Goal: Task Accomplishment & Management: Manage account settings

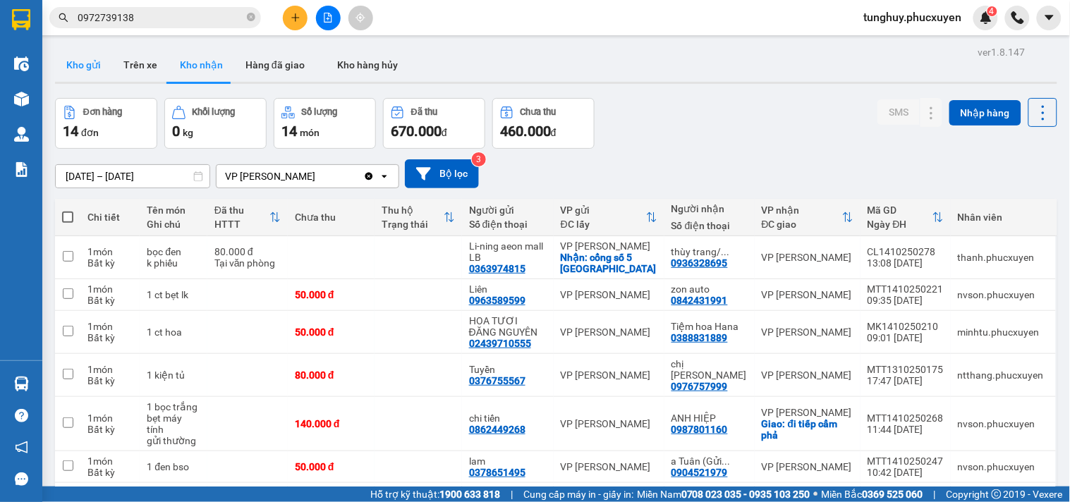
click at [71, 64] on button "Kho gửi" at bounding box center [83, 65] width 57 height 34
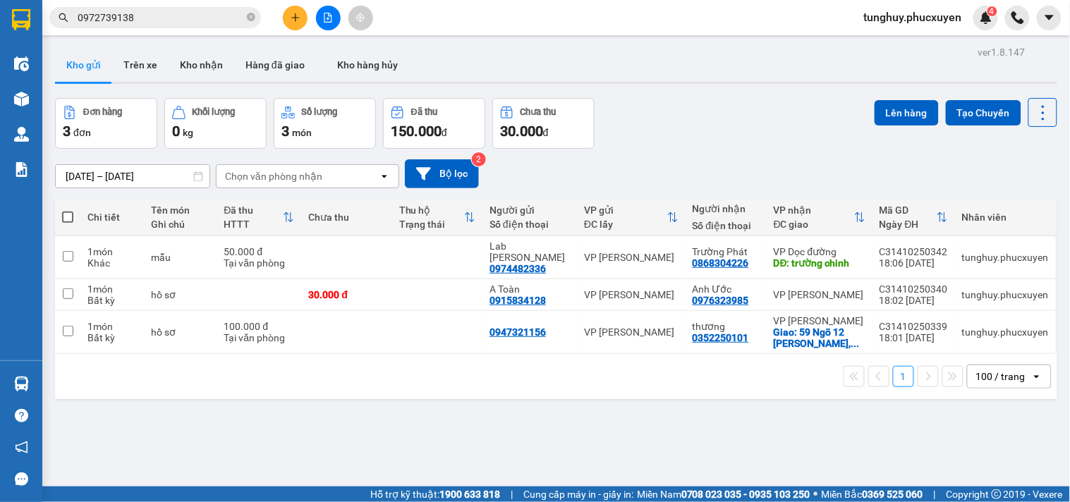
click at [445, 219] on div "Trạng thái" at bounding box center [431, 224] width 65 height 11
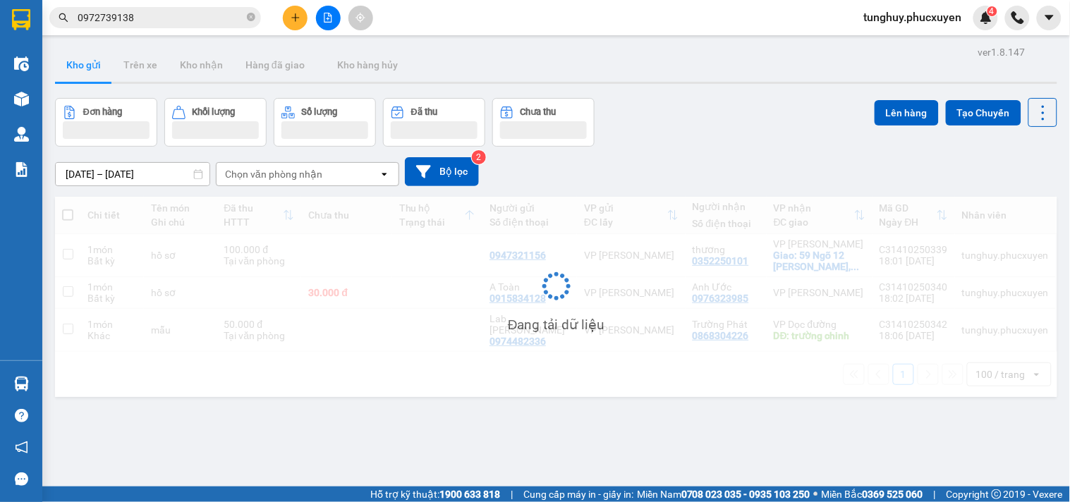
click at [438, 248] on div "Đang tải dữ liệu" at bounding box center [556, 297] width 1003 height 200
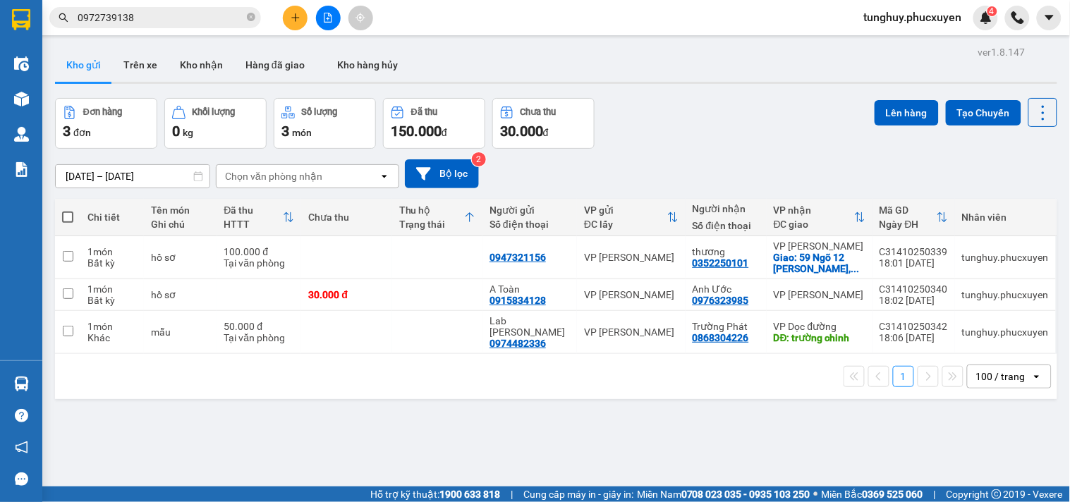
click at [428, 219] on div "Trạng thái" at bounding box center [431, 224] width 65 height 11
click at [429, 224] on div "Trạng thái" at bounding box center [431, 224] width 65 height 11
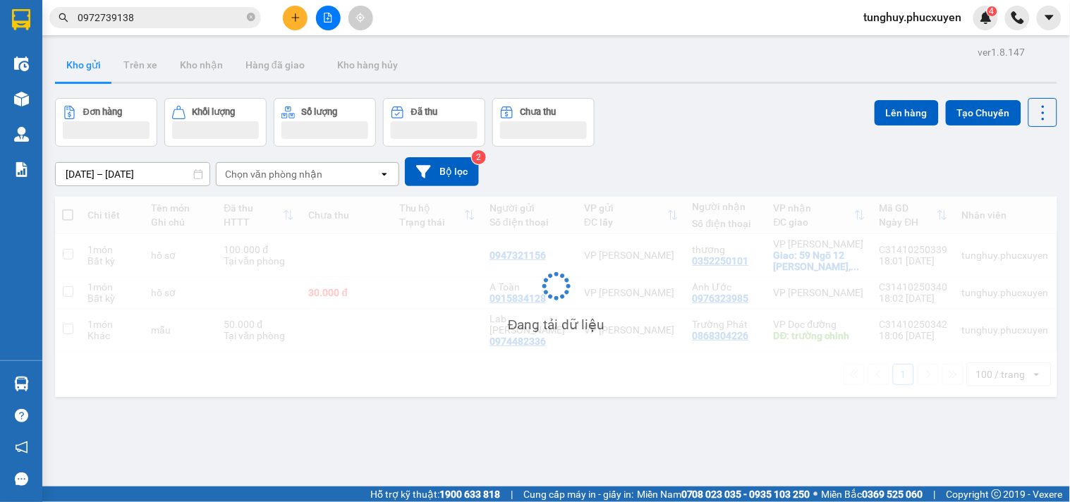
click at [445, 220] on div "Đang tải dữ liệu" at bounding box center [556, 297] width 1003 height 200
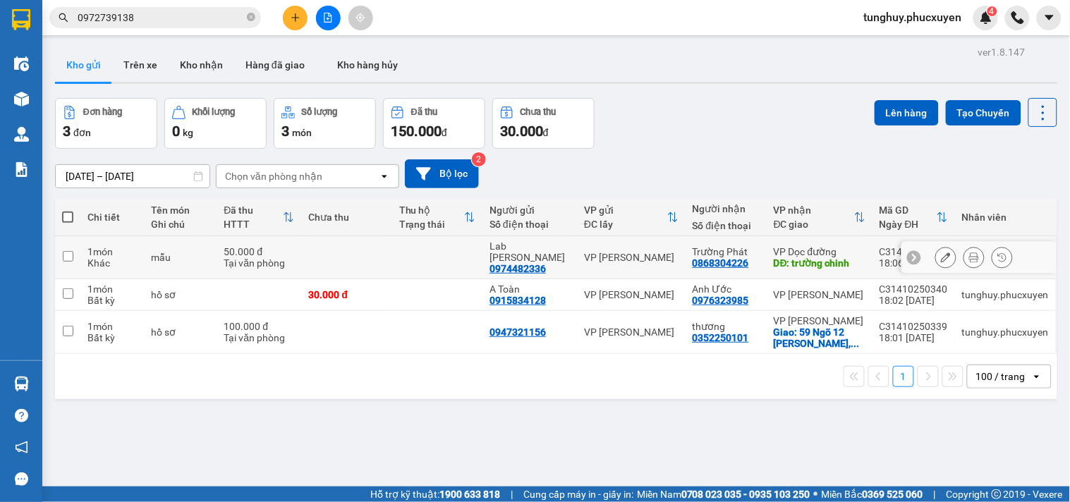
click at [437, 255] on td at bounding box center [437, 257] width 90 height 43
checkbox input "true"
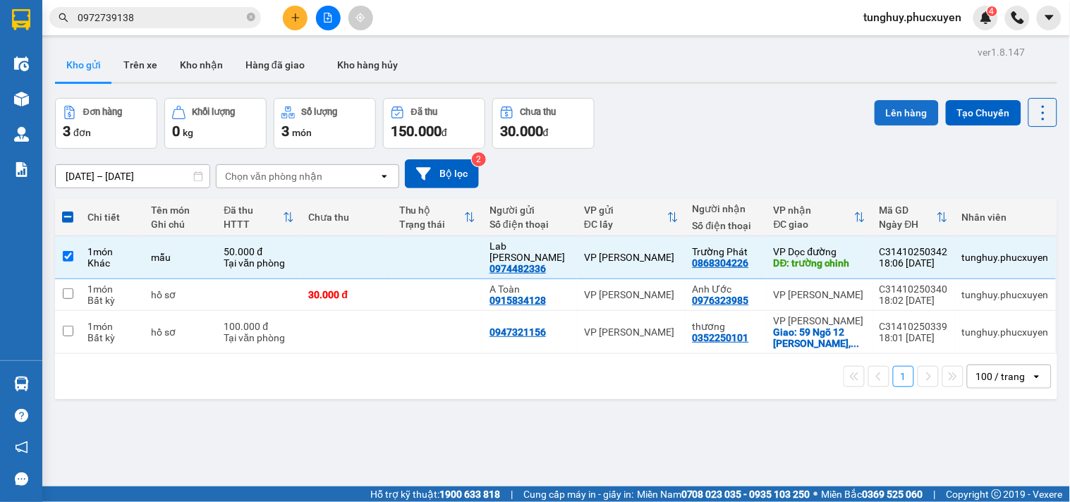
click at [876, 111] on button "Lên hàng" at bounding box center [907, 112] width 64 height 25
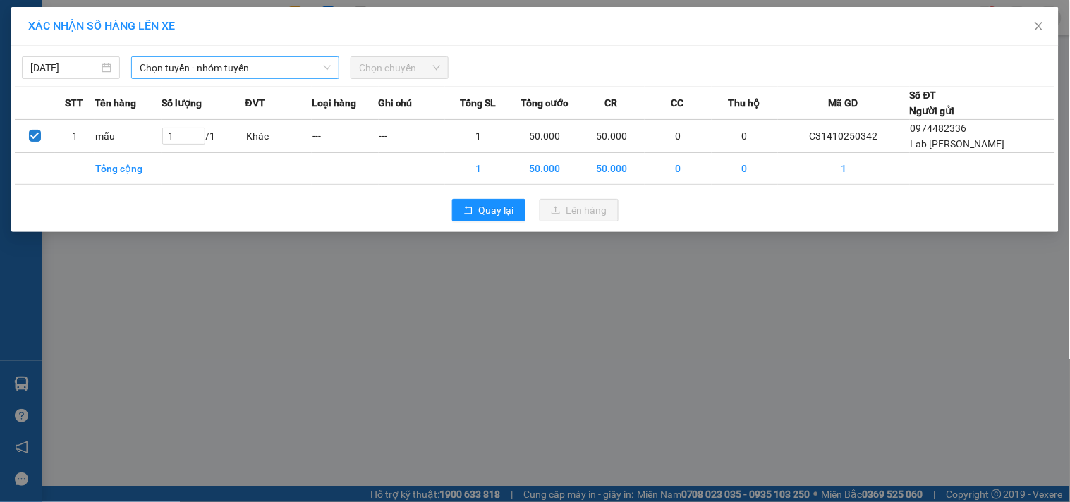
click at [264, 73] on span "Chọn tuyến - nhóm tuyến" at bounding box center [235, 67] width 191 height 21
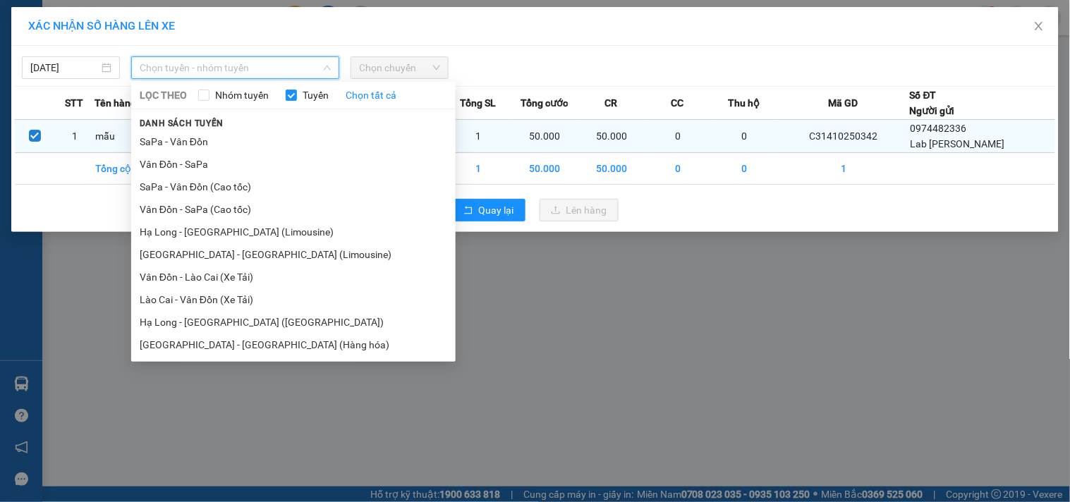
click at [340, 227] on li "Hạ Long - [GEOGRAPHIC_DATA] (Limousine)" at bounding box center [293, 232] width 325 height 23
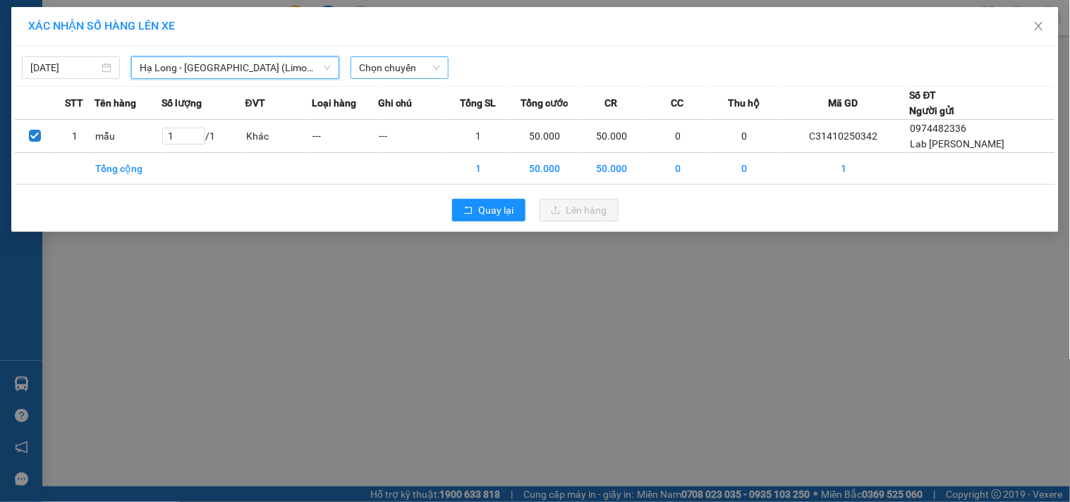
click at [420, 73] on span "Chọn chuyến" at bounding box center [399, 67] width 81 height 21
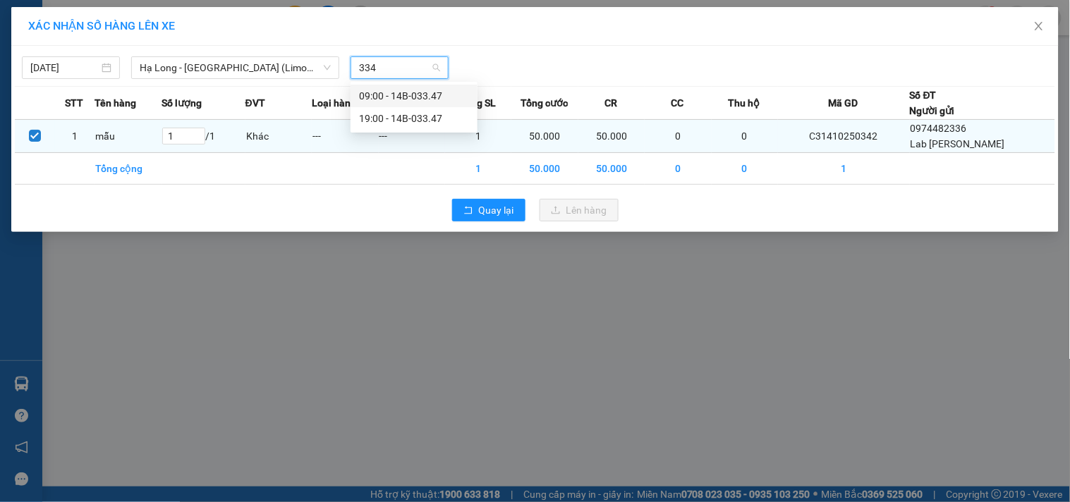
type input "3347"
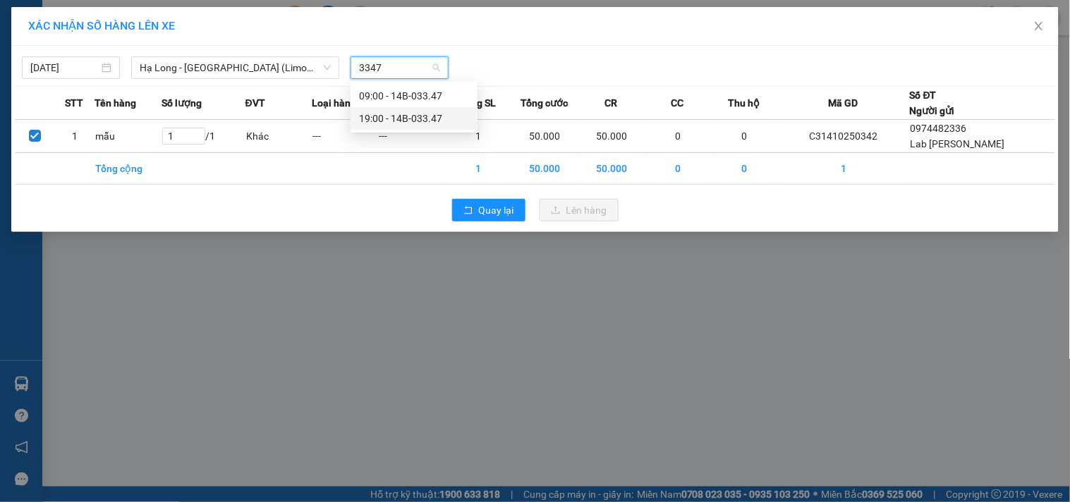
click at [397, 117] on div "19:00 - 14B-033.47" at bounding box center [414, 119] width 110 height 16
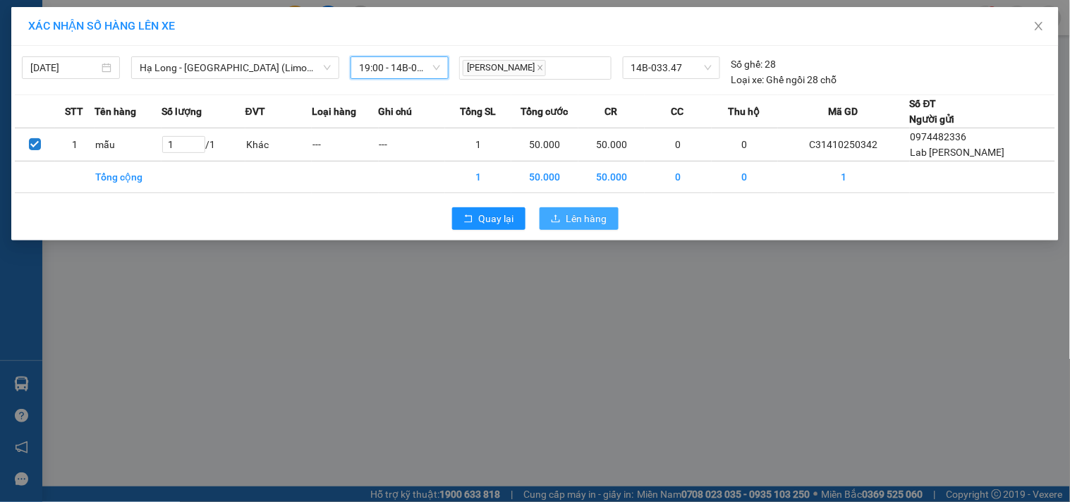
click at [587, 213] on span "Lên hàng" at bounding box center [587, 219] width 41 height 16
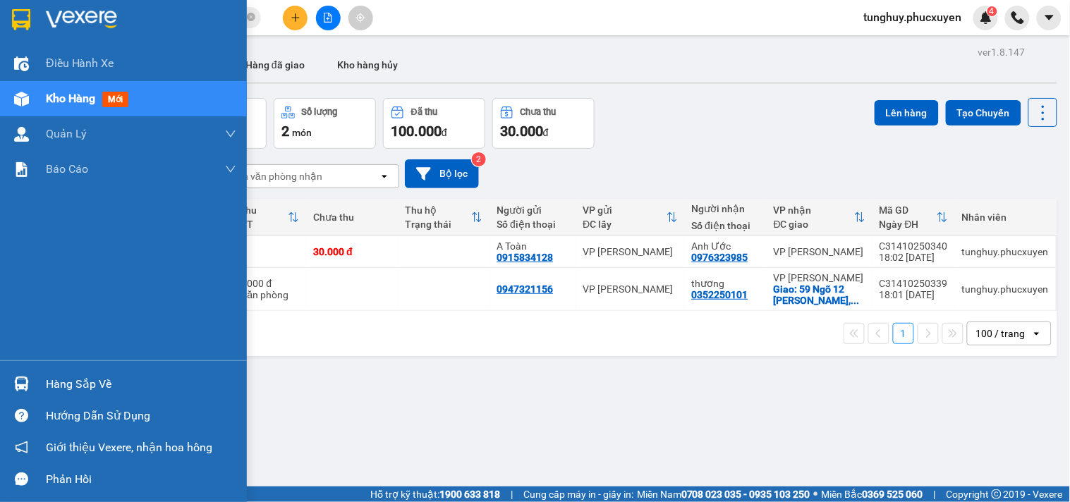
click at [31, 375] on div at bounding box center [21, 384] width 25 height 25
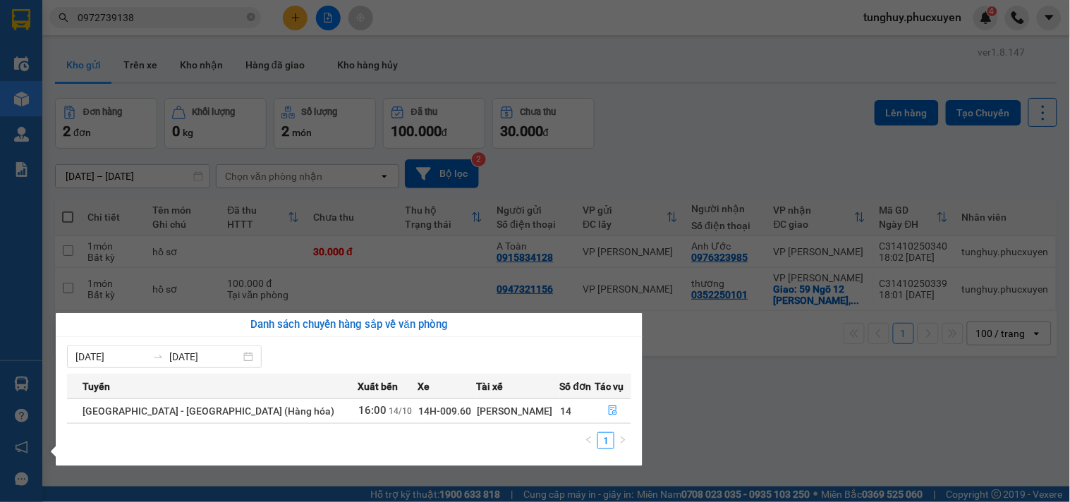
click at [655, 467] on section "Kết quả tìm kiếm ( 2 ) Bộ lọc Mã ĐH Trạng thái Món hàng Thu hộ Tổng cước Chưa c…" at bounding box center [535, 251] width 1070 height 502
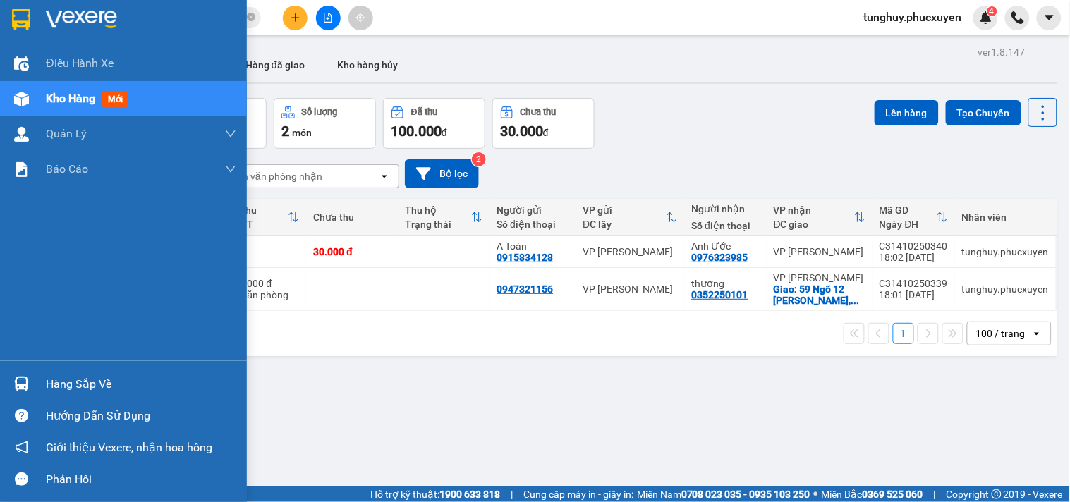
click at [18, 391] on img at bounding box center [21, 384] width 15 height 15
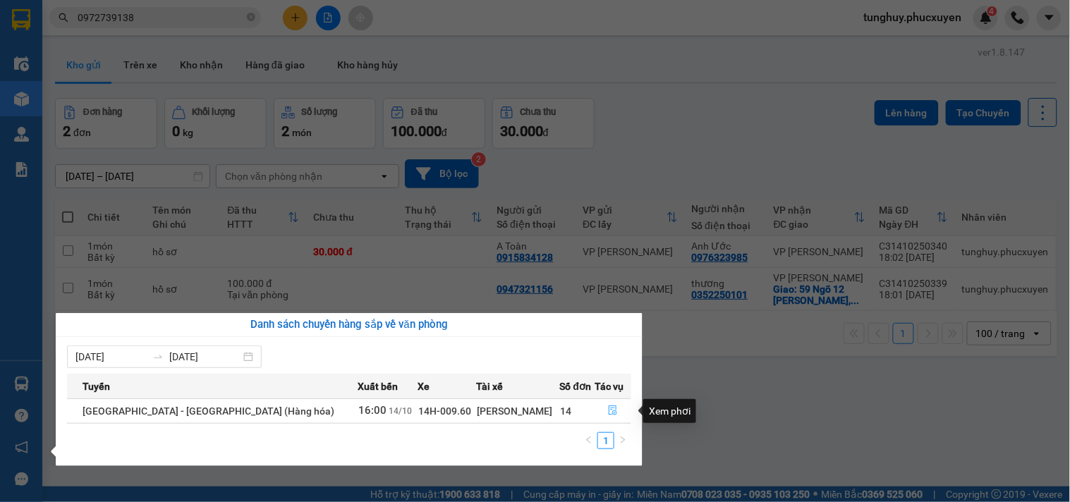
click at [610, 409] on icon "file-done" at bounding box center [613, 411] width 8 height 10
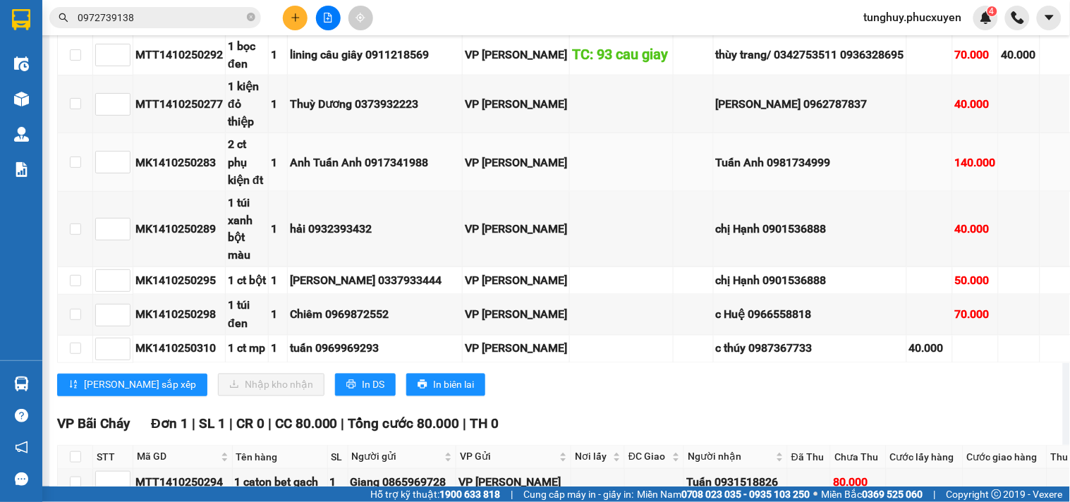
scroll to position [1824, 0]
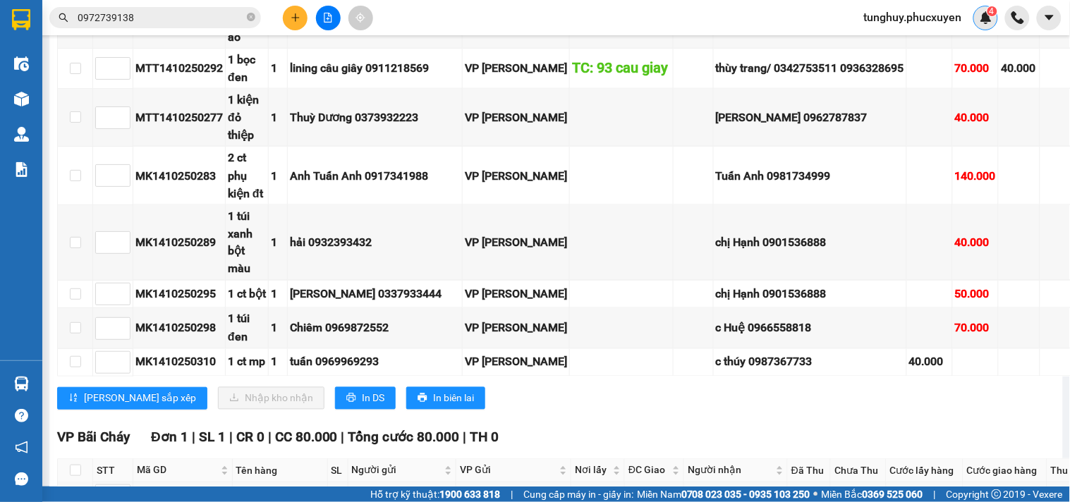
click at [988, 22] on img at bounding box center [986, 17] width 13 height 13
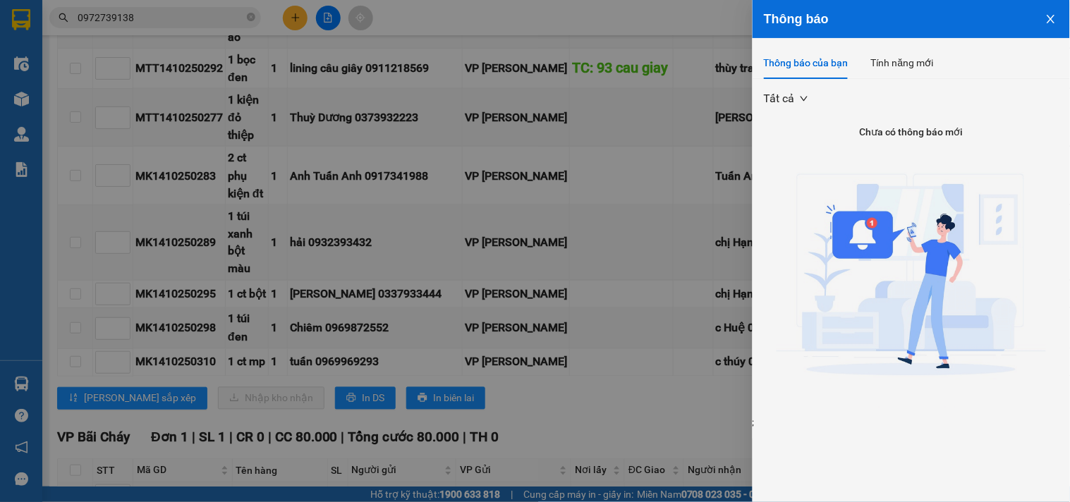
click at [1050, 21] on icon "close" at bounding box center [1051, 19] width 8 height 8
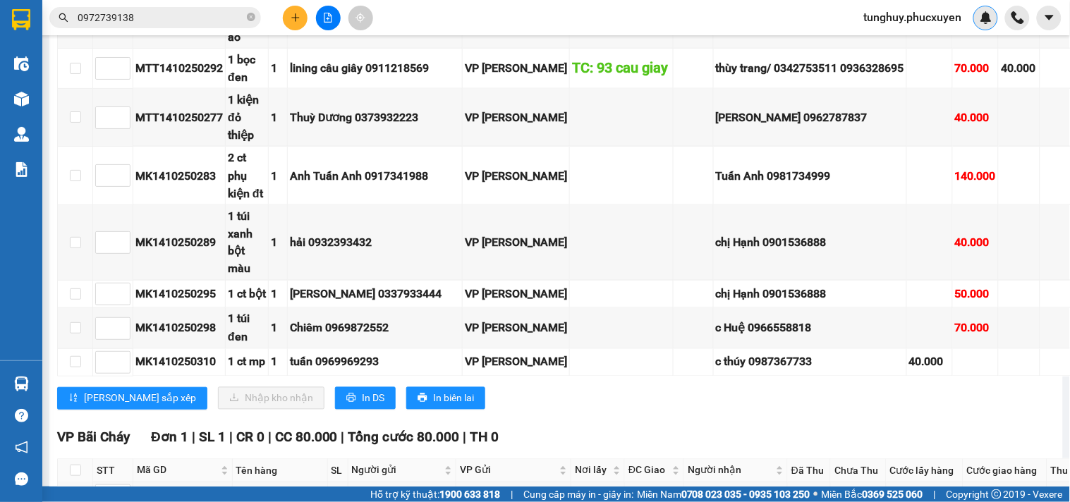
click at [996, 14] on div at bounding box center [986, 18] width 25 height 25
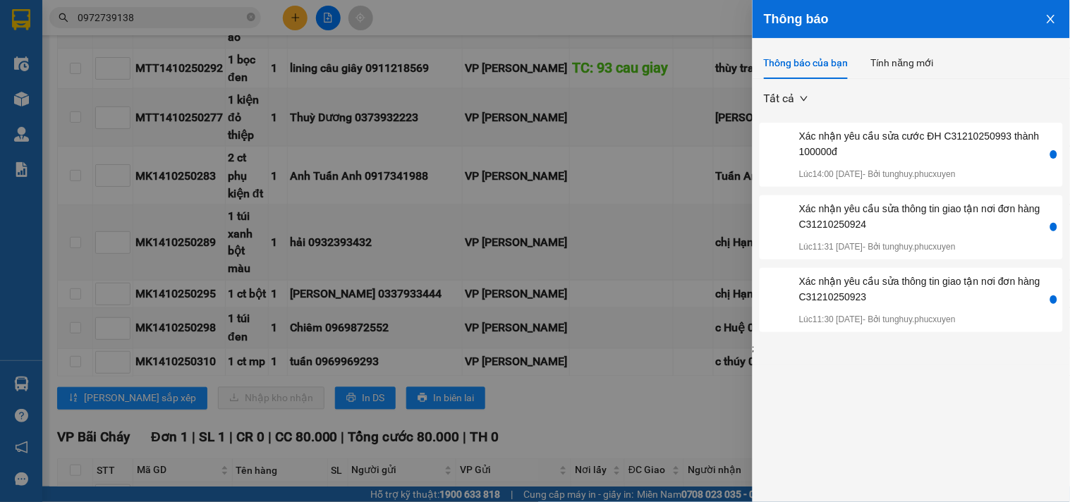
click at [1049, 16] on icon "close" at bounding box center [1051, 19] width 8 height 8
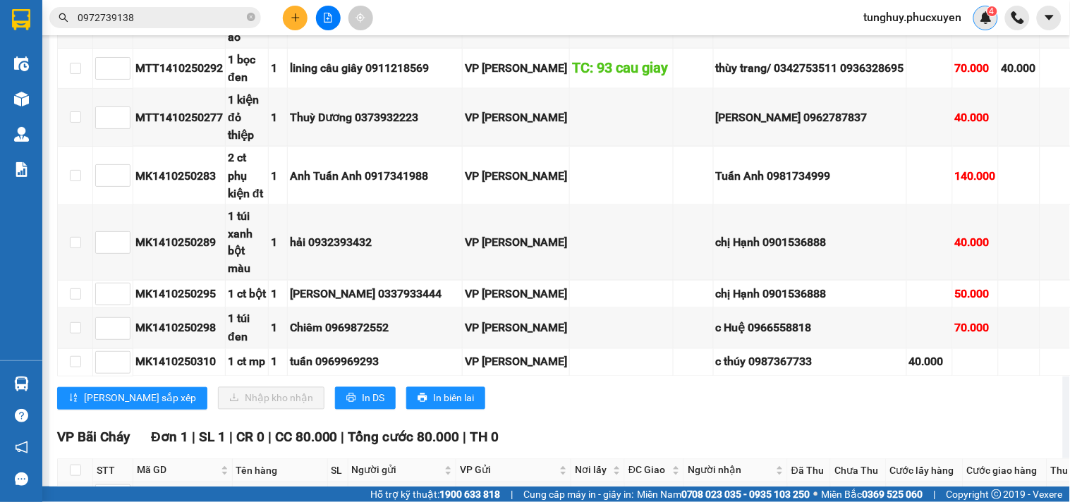
click at [980, 14] on img at bounding box center [986, 17] width 13 height 13
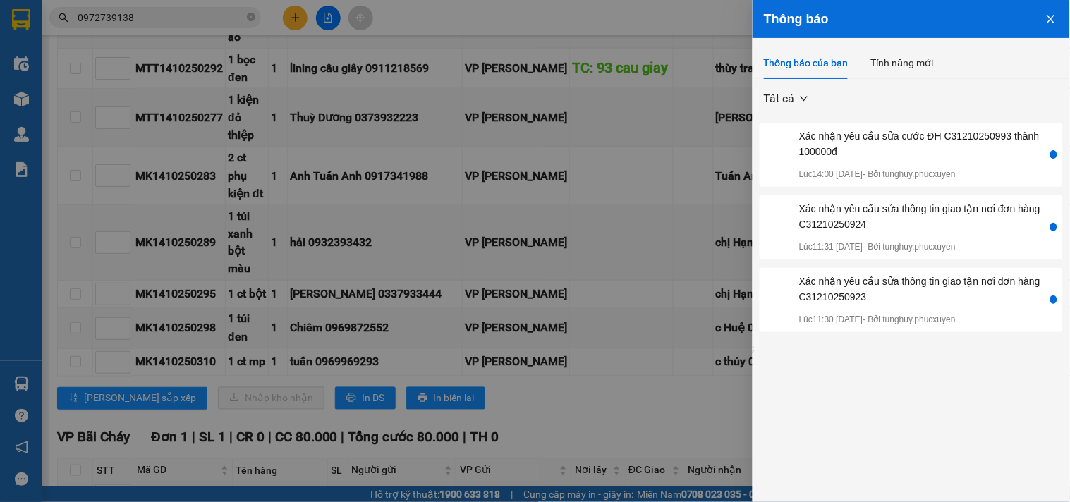
click at [1068, 23] on button "Close" at bounding box center [1051, 18] width 38 height 36
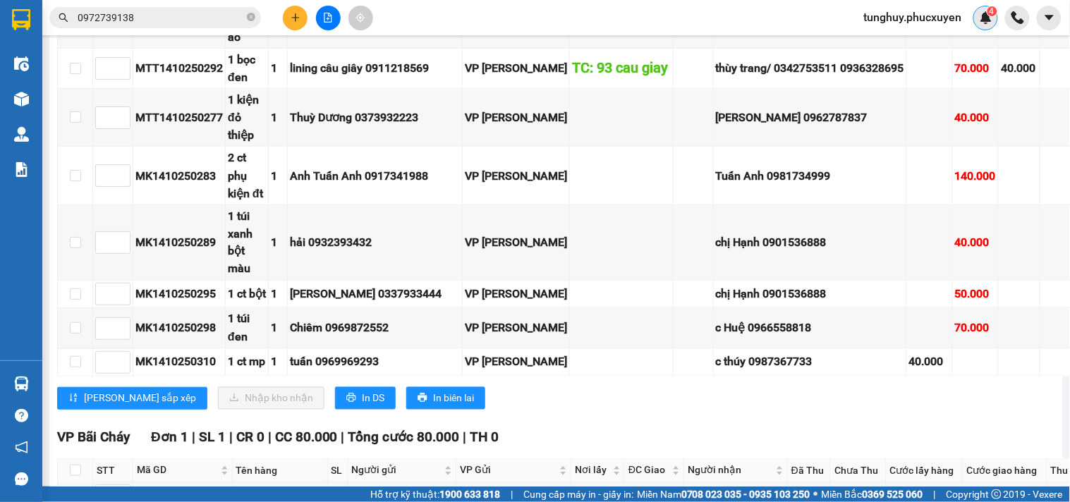
click at [981, 16] on img at bounding box center [986, 17] width 13 height 13
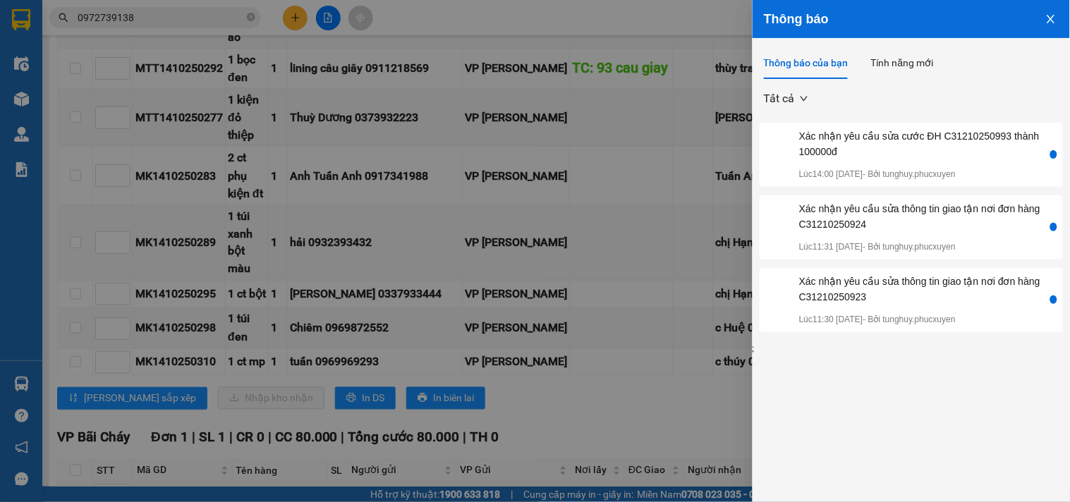
click at [1047, 18] on icon "close" at bounding box center [1051, 18] width 11 height 11
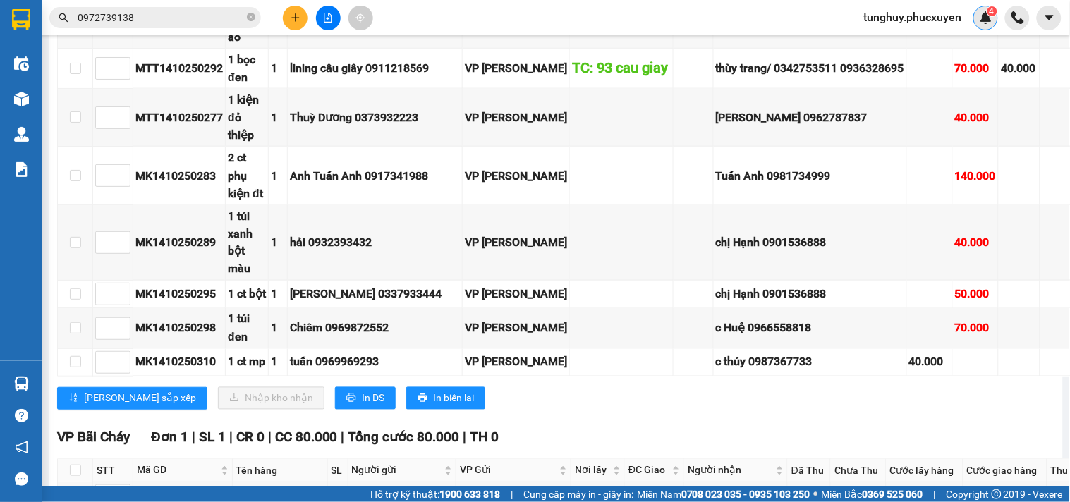
click at [990, 14] on span "4" at bounding box center [992, 11] width 5 height 10
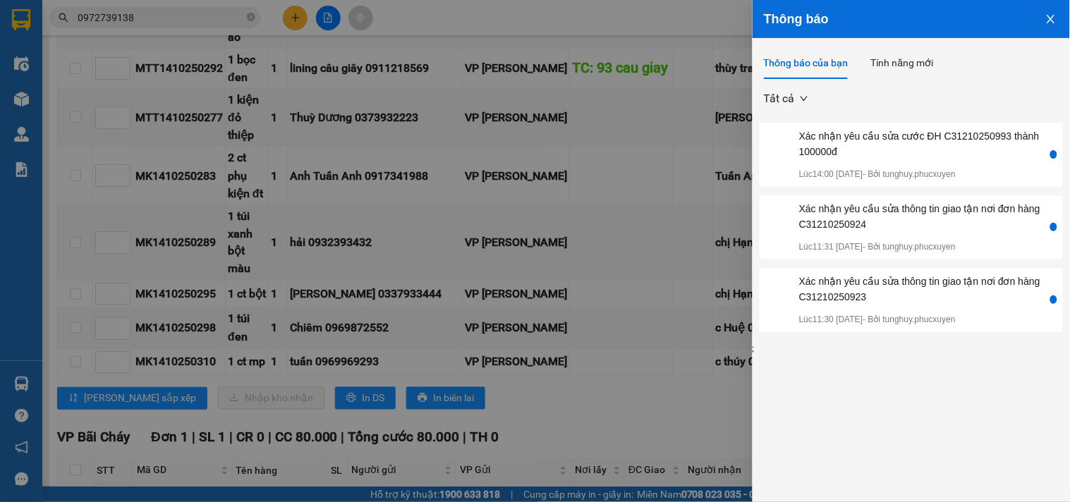
click at [1052, 19] on icon "close" at bounding box center [1051, 19] width 8 height 8
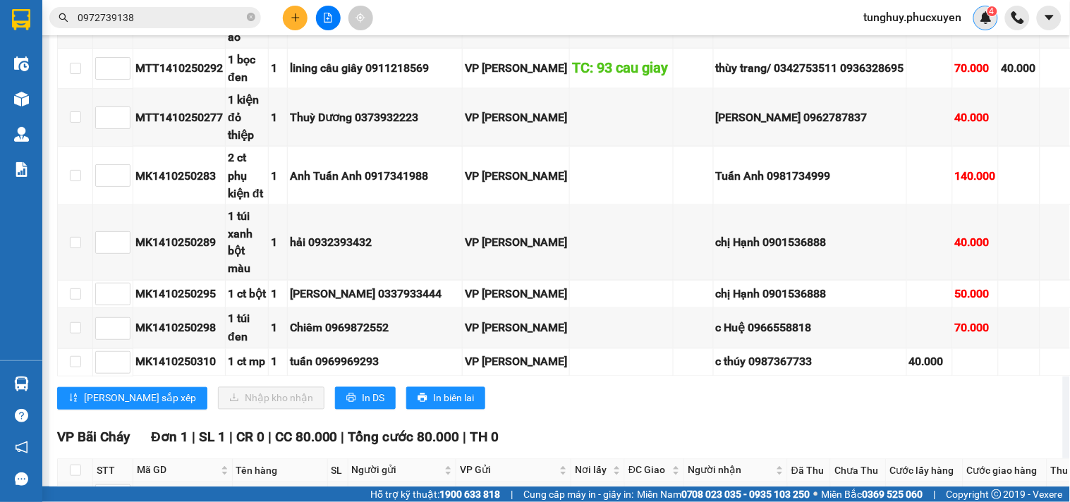
click at [995, 23] on div "4" at bounding box center [986, 18] width 25 height 25
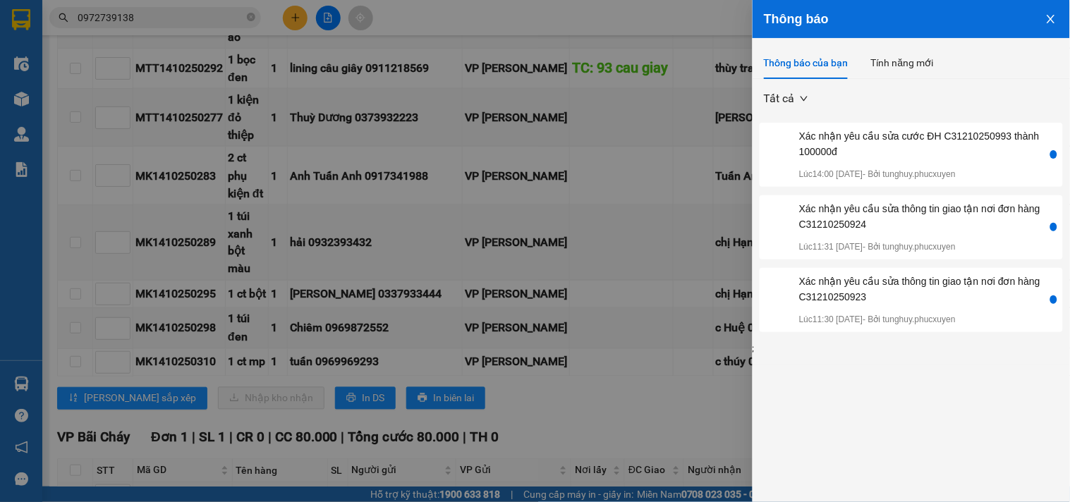
click at [1047, 12] on button "Close" at bounding box center [1051, 18] width 38 height 36
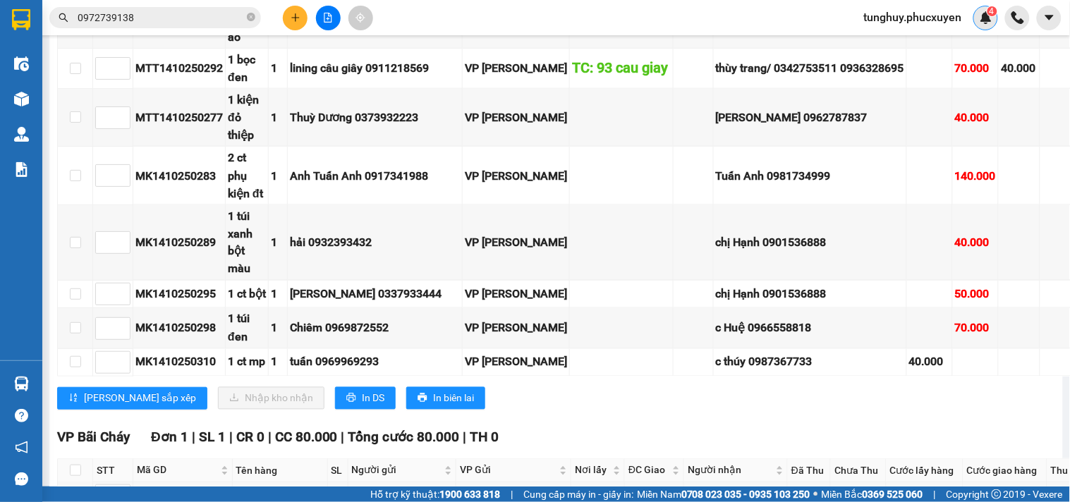
click at [985, 20] on img at bounding box center [986, 17] width 13 height 13
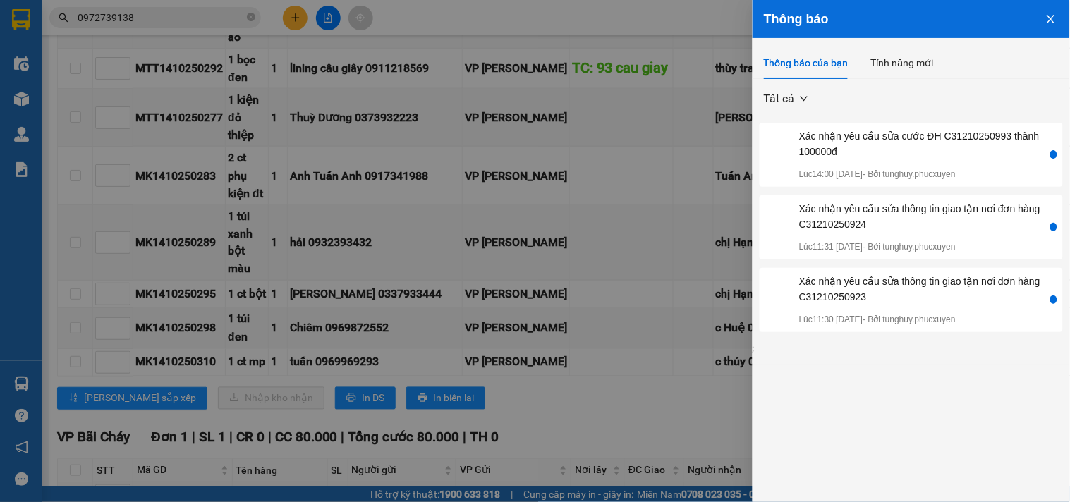
click at [1060, 18] on button "Close" at bounding box center [1051, 18] width 38 height 36
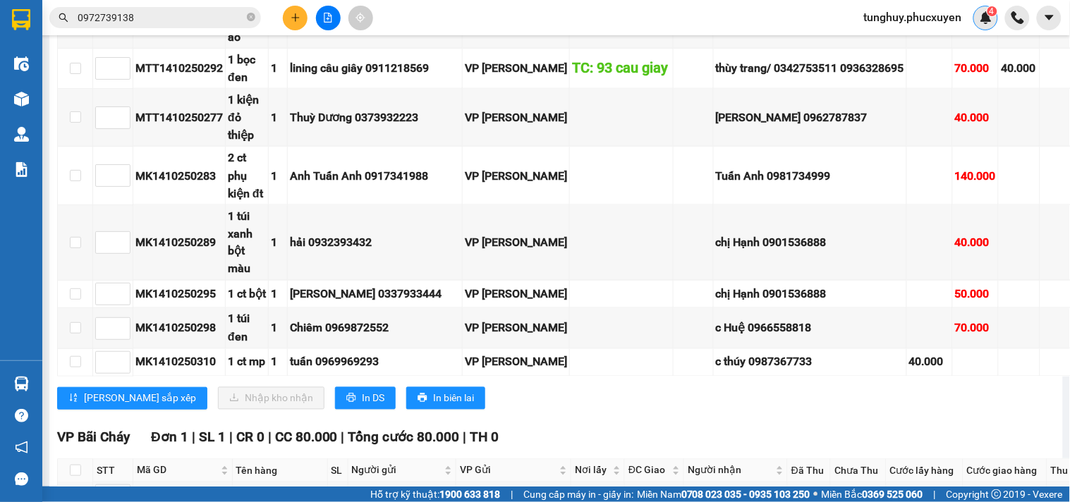
click at [980, 14] on img at bounding box center [986, 17] width 13 height 13
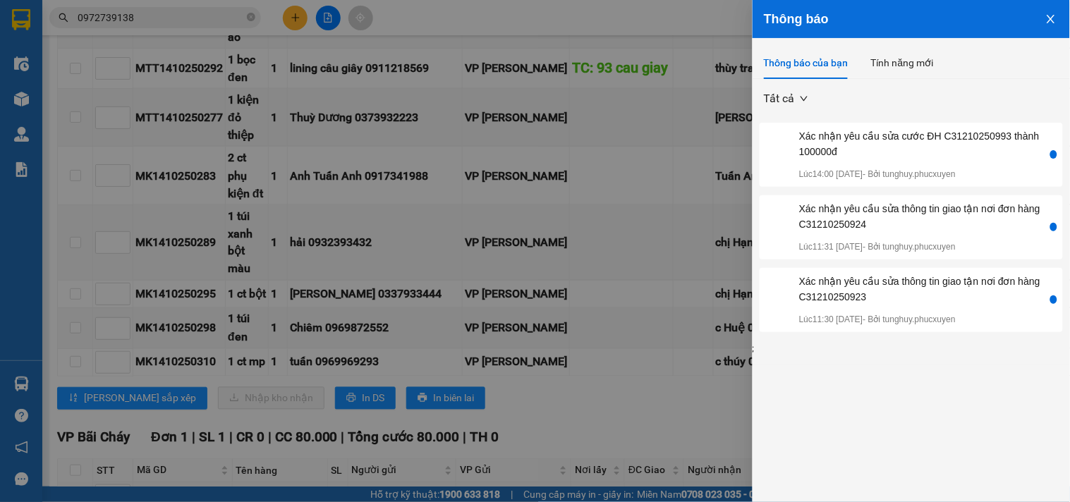
click at [1047, 18] on icon "close" at bounding box center [1051, 18] width 11 height 11
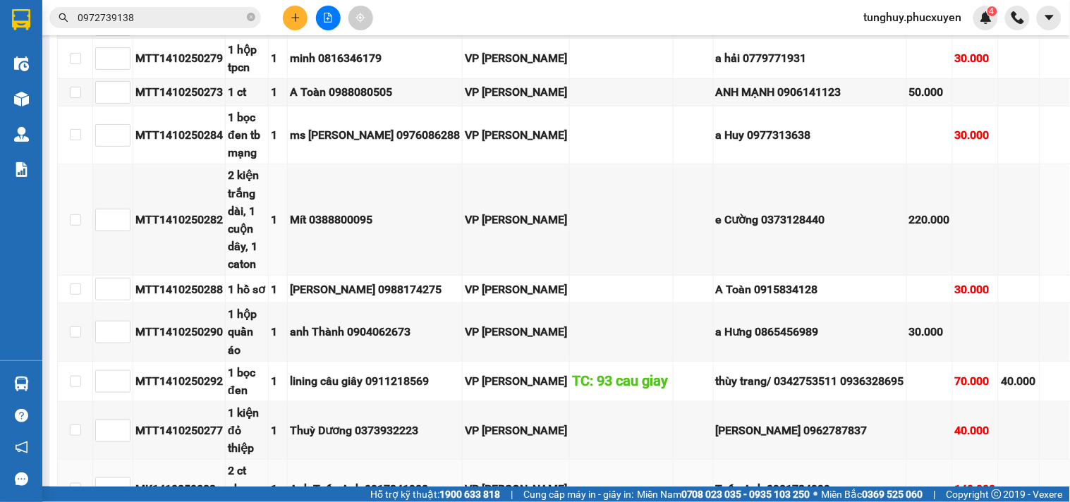
scroll to position [1353, 0]
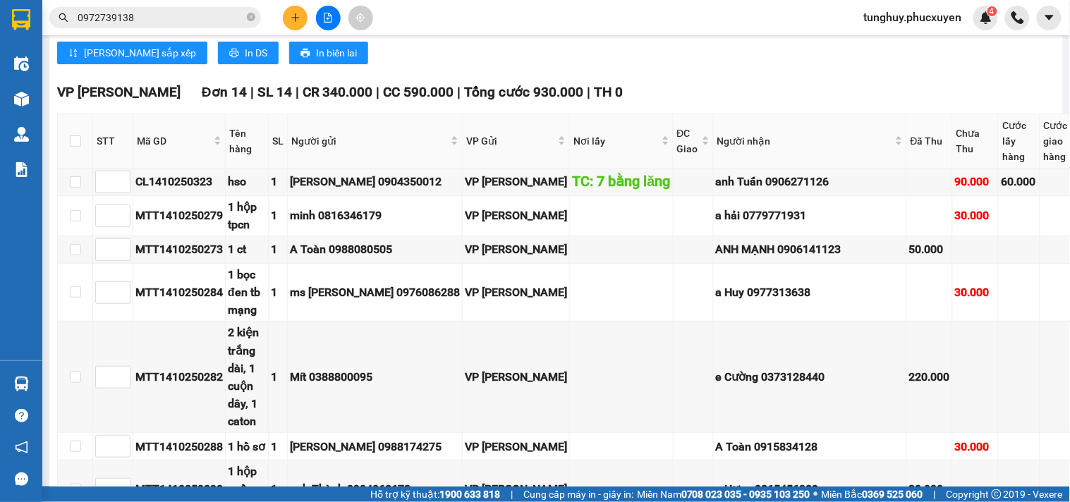
click at [919, 24] on span "tunghuy.phucxuyen" at bounding box center [913, 17] width 121 height 18
drag, startPoint x: 651, startPoint y: 8, endPoint x: 651, endPoint y: 23, distance: 14.8
click at [651, 9] on div "Kết quả tìm kiếm ( 2 ) Bộ lọc Mã ĐH Trạng thái Món hàng Thu hộ Tổng cước Chưa c…" at bounding box center [535, 17] width 1070 height 35
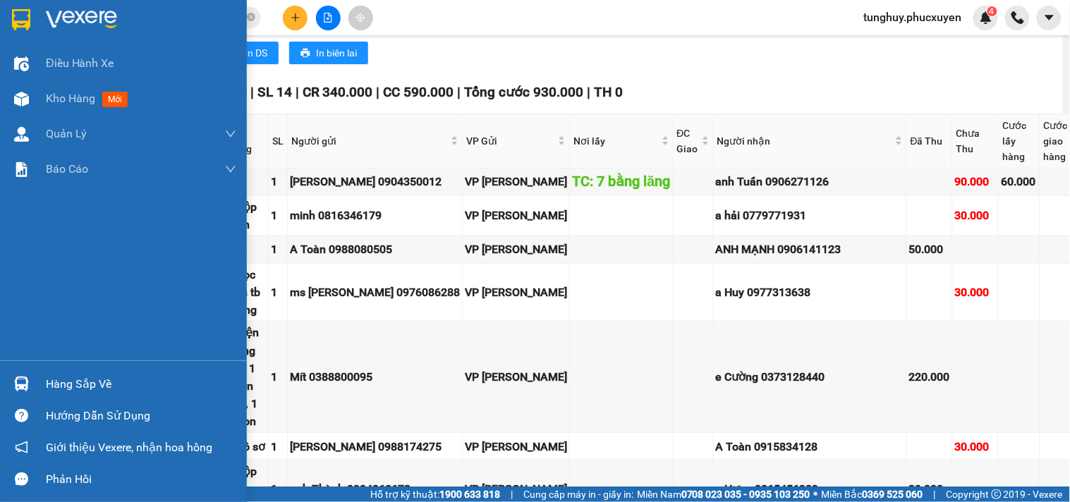
click at [18, 386] on img at bounding box center [21, 384] width 15 height 15
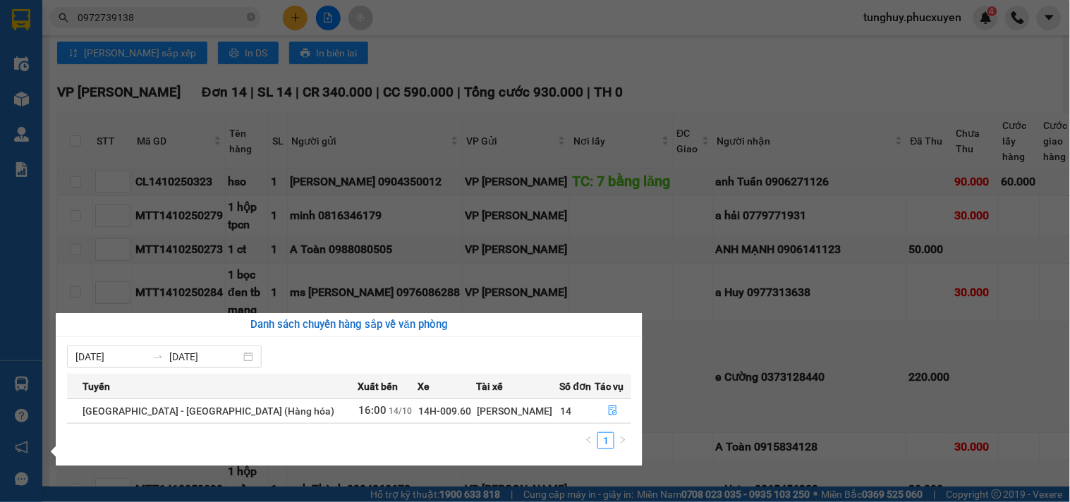
click at [537, 244] on section "Kết quả tìm kiếm ( 2 ) Bộ lọc Mã ĐH Trạng thái Món hàng Thu hộ Tổng cước Chưa c…" at bounding box center [535, 251] width 1070 height 502
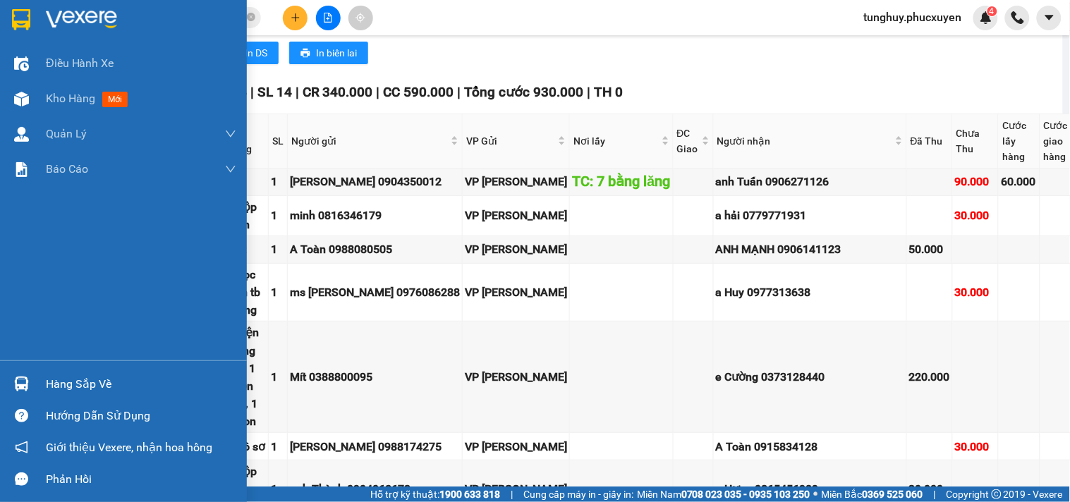
click at [44, 385] on div "Hàng sắp về" at bounding box center [123, 384] width 247 height 32
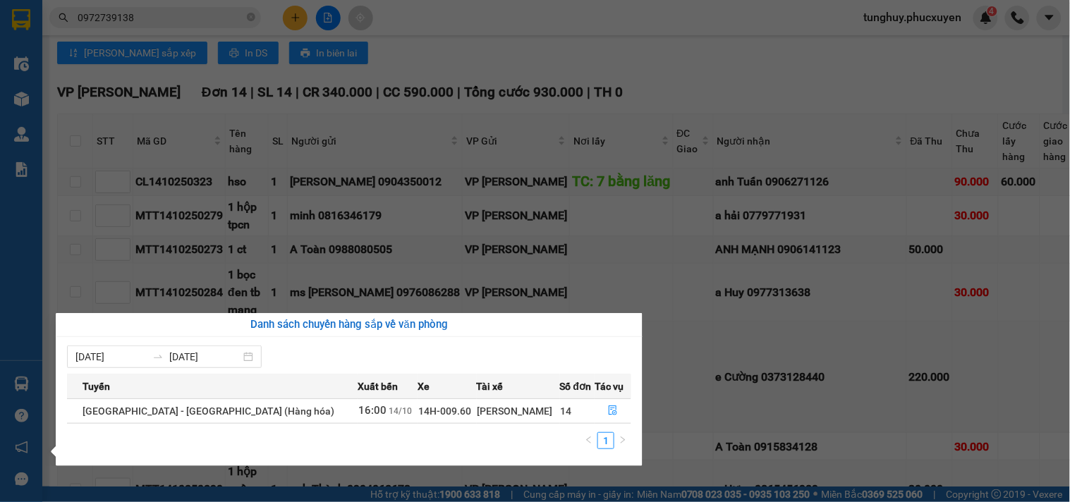
drag, startPoint x: 821, startPoint y: 305, endPoint x: 773, endPoint y: 334, distance: 57.0
click at [821, 306] on section "Kết quả tìm kiếm ( 2 ) Bộ lọc Mã ĐH Trạng thái Món hàng Thu hộ Tổng cước Chưa c…" at bounding box center [535, 251] width 1070 height 502
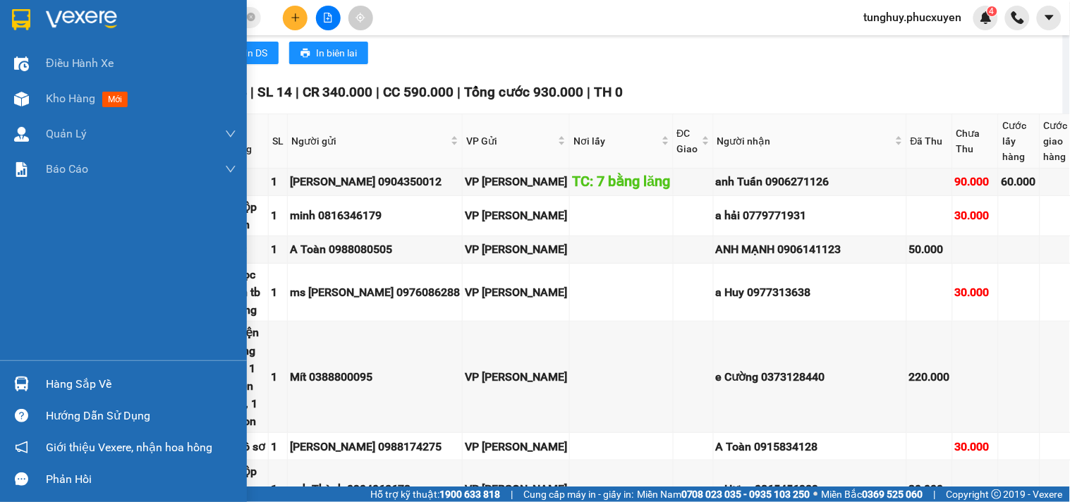
click at [1, 386] on div "Hàng sắp về" at bounding box center [123, 384] width 247 height 32
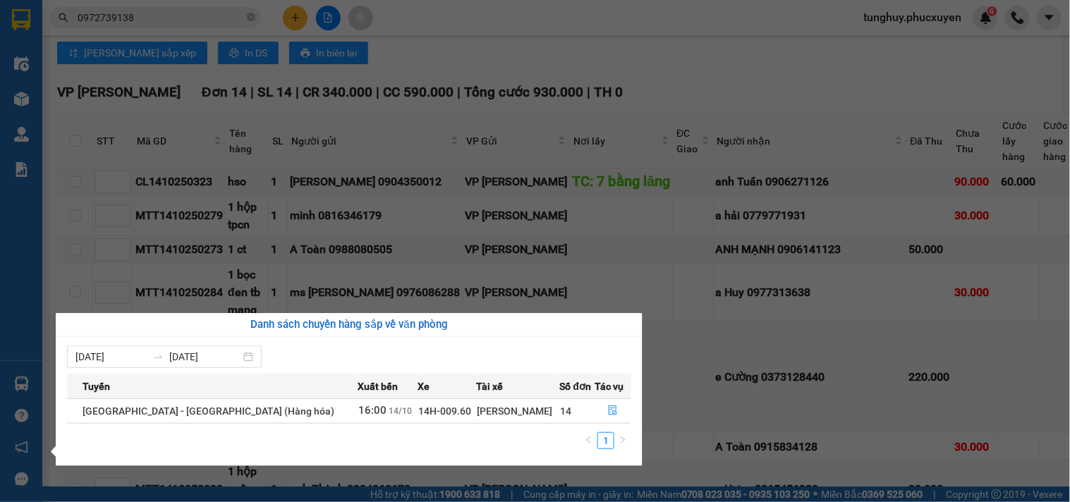
click at [693, 365] on section "Kết quả tìm kiếm ( 2 ) Bộ lọc Mã ĐH Trạng thái Món hàng Thu hộ Tổng cước Chưa c…" at bounding box center [535, 251] width 1070 height 502
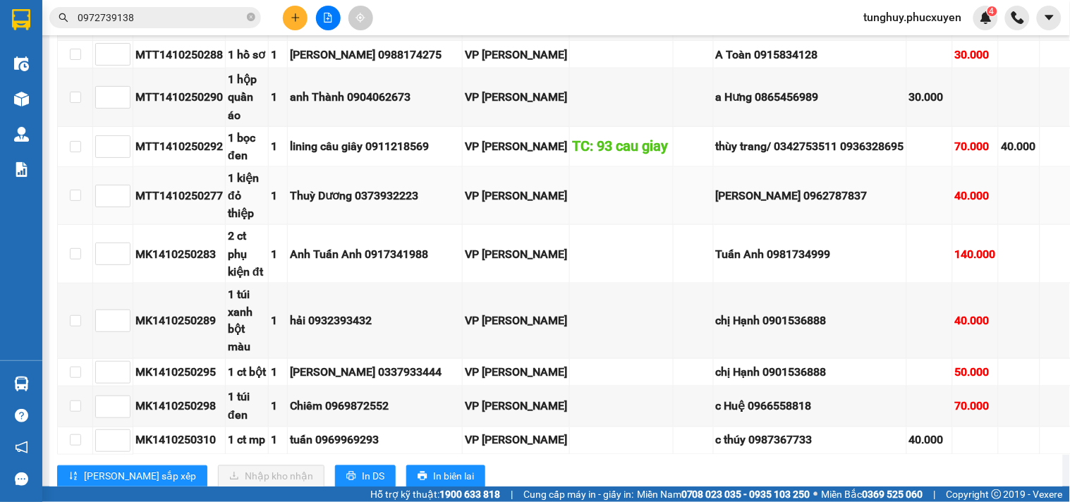
scroll to position [1589, 0]
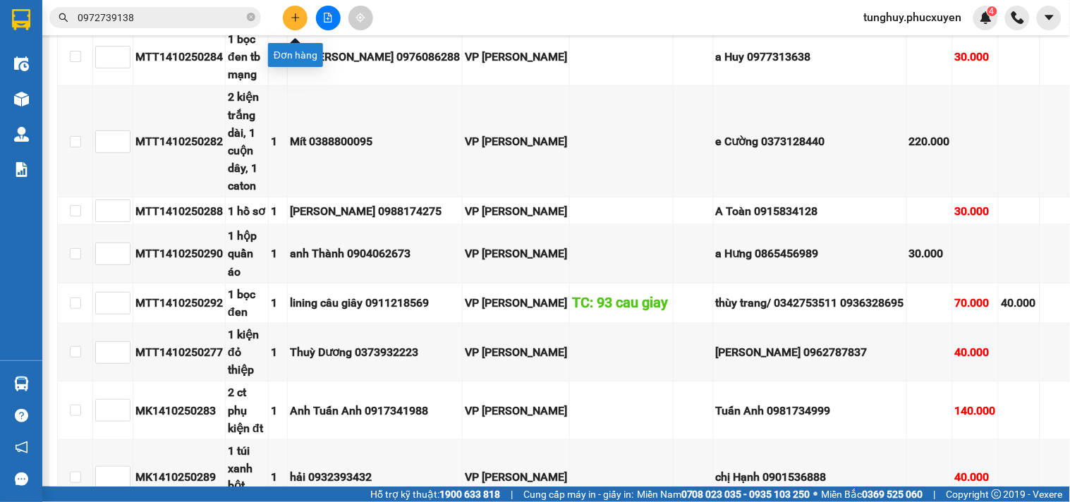
click at [296, 26] on button at bounding box center [295, 18] width 25 height 25
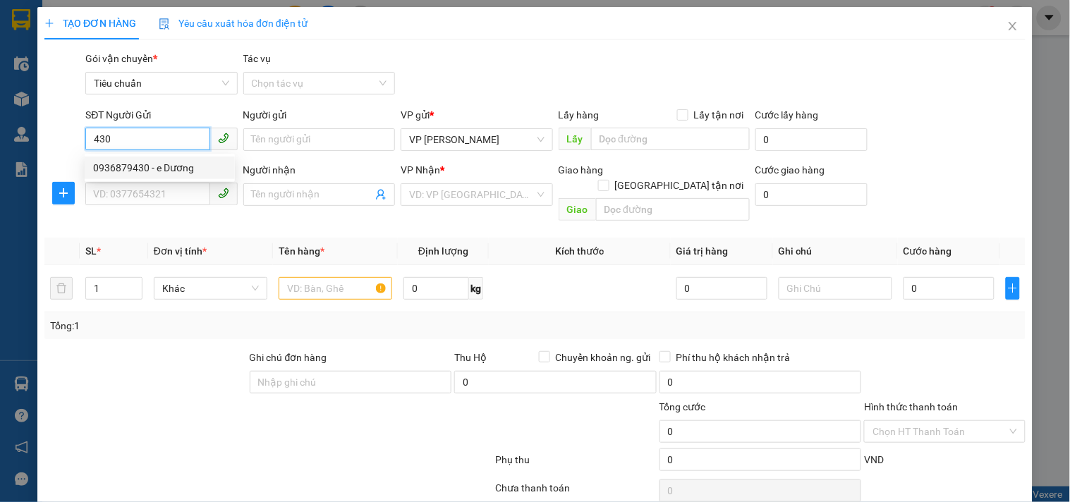
click at [164, 167] on div "0936879430 - e Dương" at bounding box center [159, 168] width 133 height 16
type input "0936879430"
type input "e Dương"
type input "0936879430"
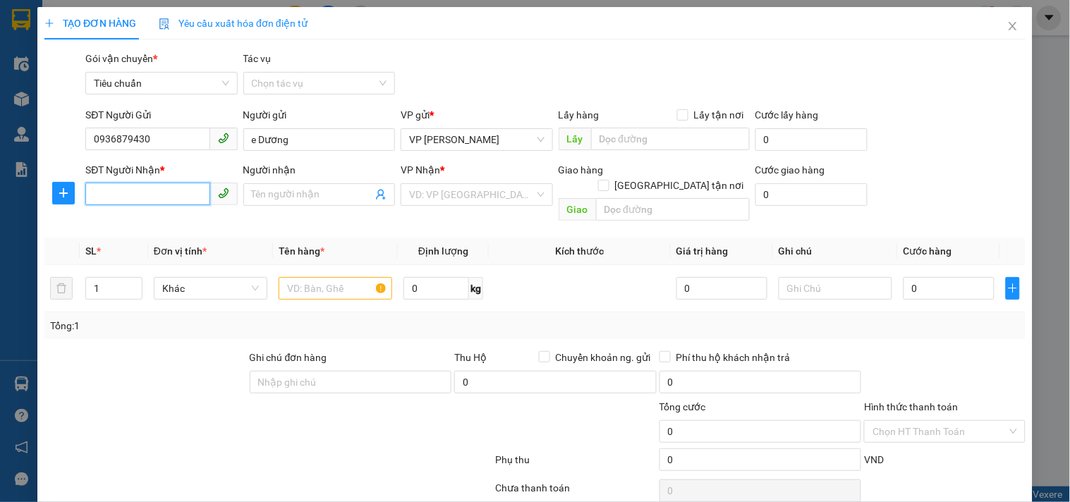
click at [164, 181] on div "SĐT Người Nhận * VD: 0377654321" at bounding box center [161, 186] width 152 height 49
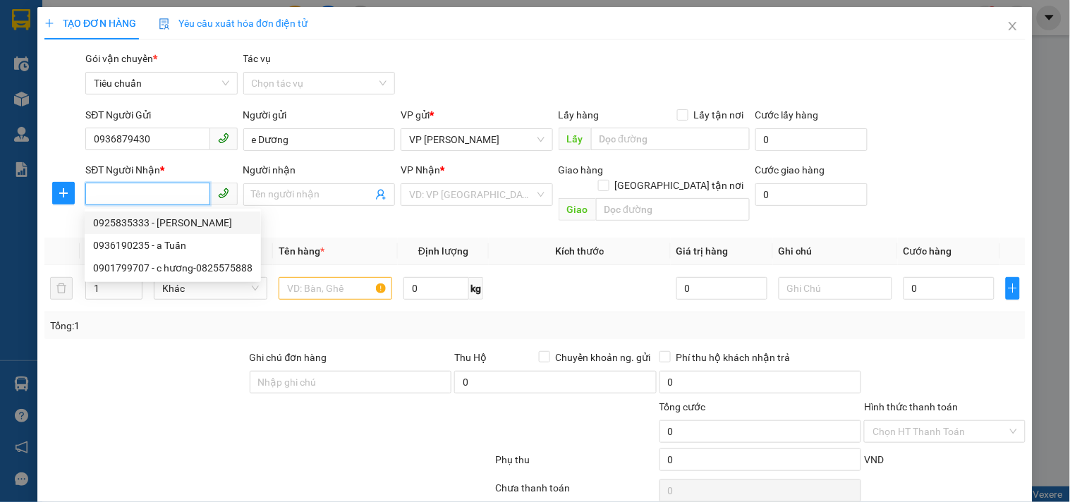
click at [219, 224] on div "0925835333 - [PERSON_NAME]" at bounding box center [172, 223] width 159 height 16
type input "0925835333"
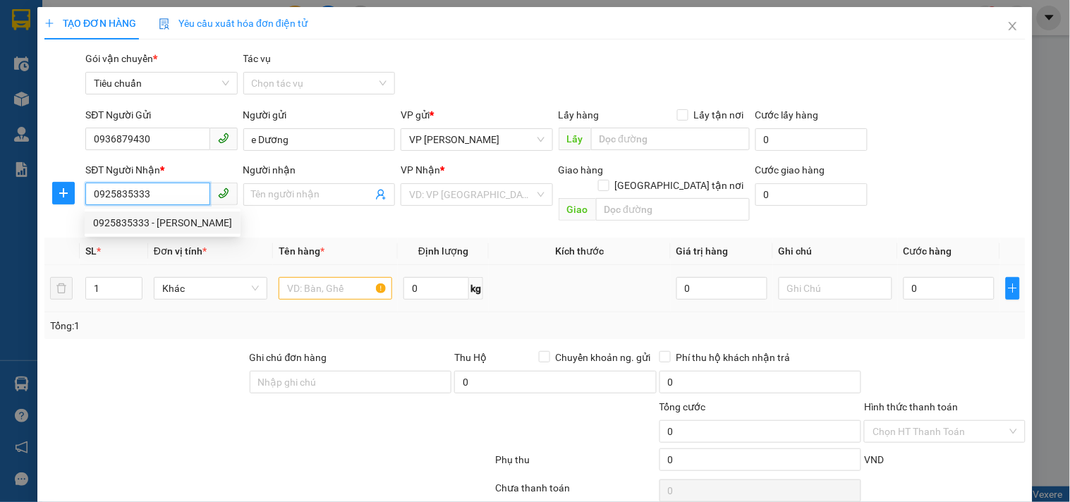
type input "[PERSON_NAME]"
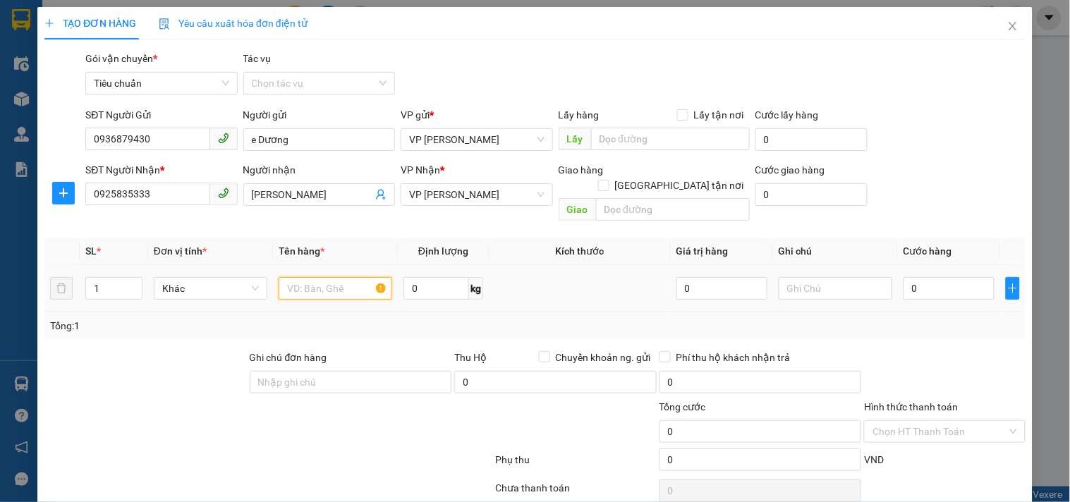
click at [308, 277] on input "text" at bounding box center [336, 288] width 114 height 23
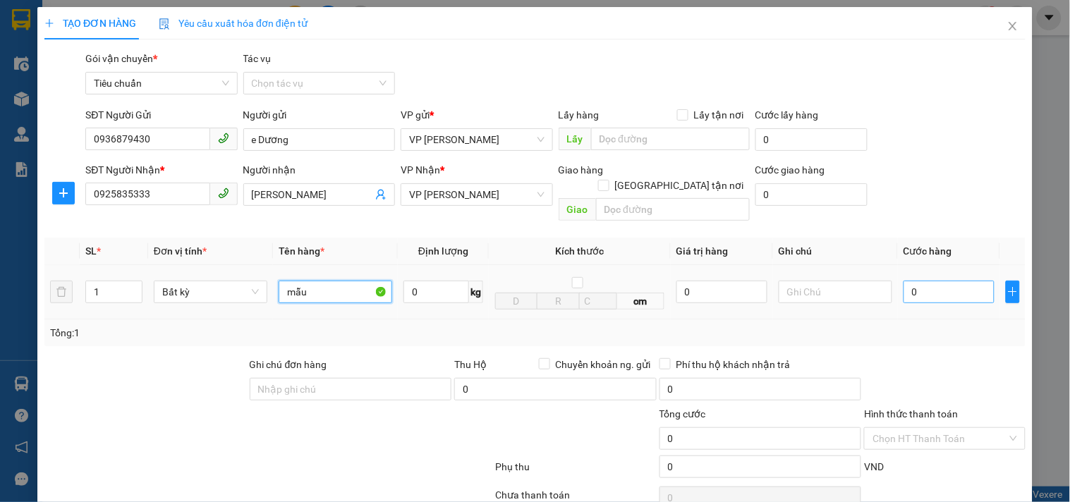
type input "mẫu"
click at [919, 281] on input "0" at bounding box center [949, 292] width 91 height 23
type input "3"
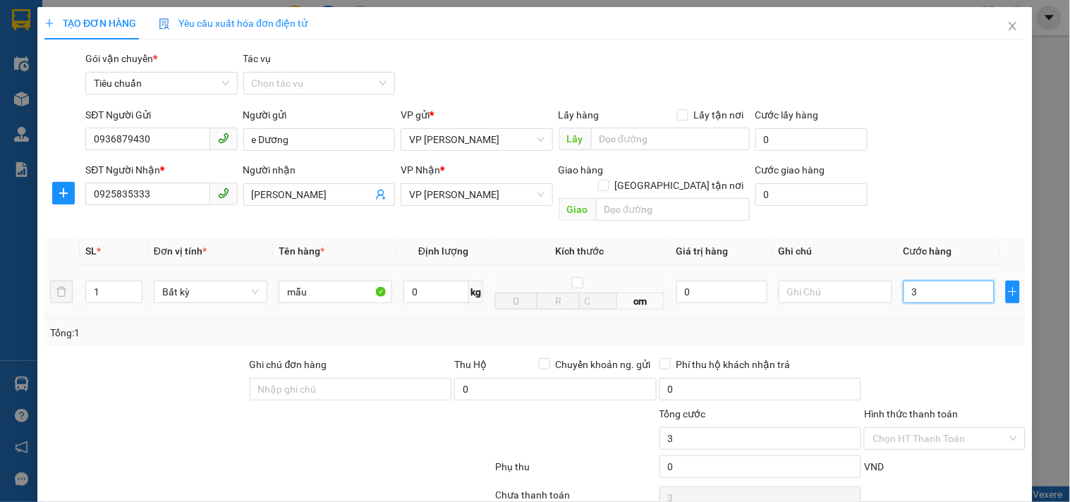
type input "30"
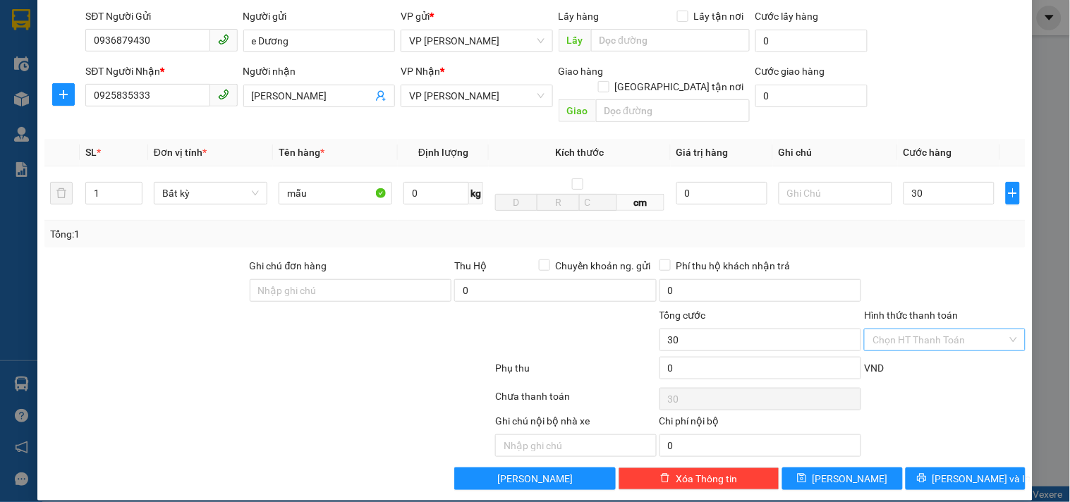
click at [931, 330] on input "Hình thức thanh toán" at bounding box center [940, 340] width 134 height 21
type input "30.000"
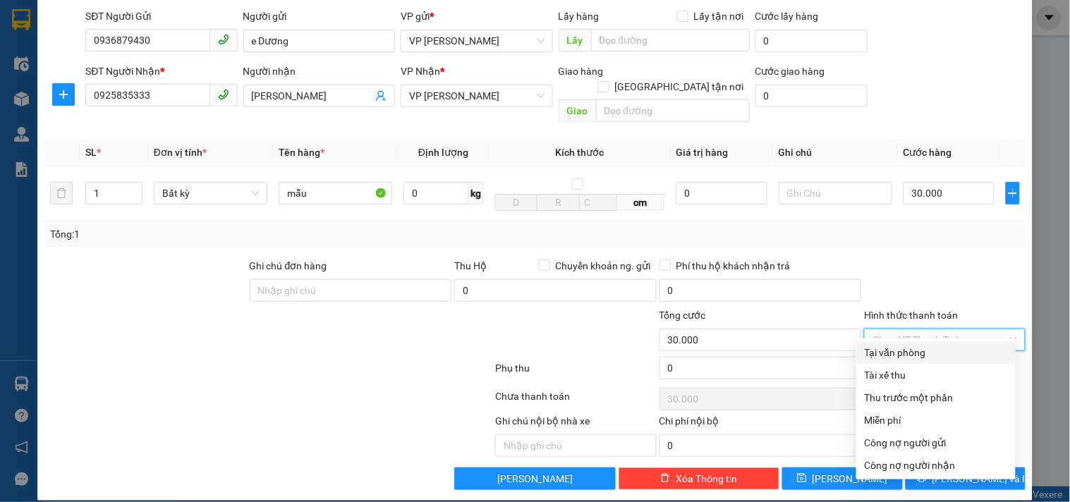
click at [923, 353] on div "Tại văn phòng" at bounding box center [936, 353] width 143 height 16
type input "0"
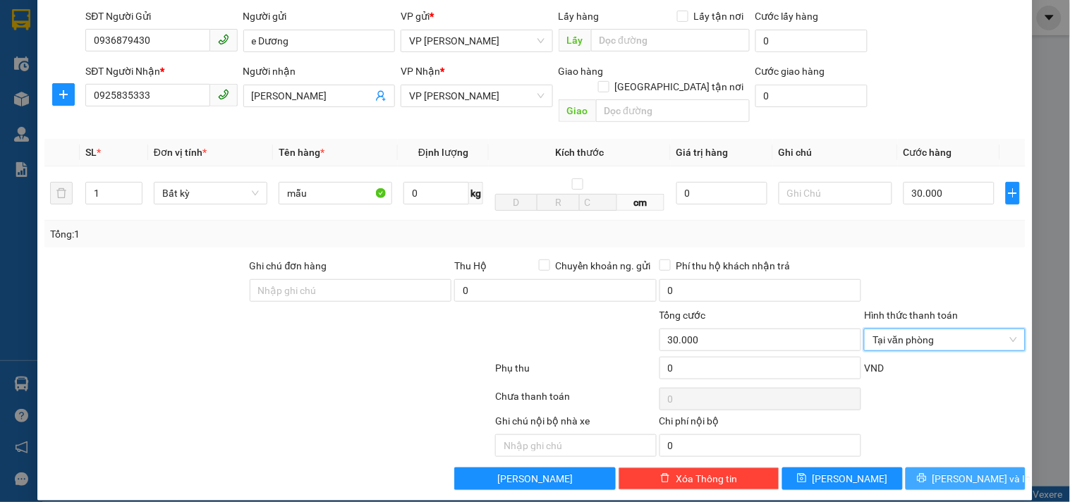
drag, startPoint x: 965, startPoint y: 459, endPoint x: 947, endPoint y: 440, distance: 26.0
click at [957, 449] on div "Transit Pickup Surcharge Ids Transit Deliver Surcharge Ids Transit Deliver Surc…" at bounding box center [534, 221] width 981 height 538
click at [967, 471] on span "[PERSON_NAME] và In" at bounding box center [982, 479] width 99 height 16
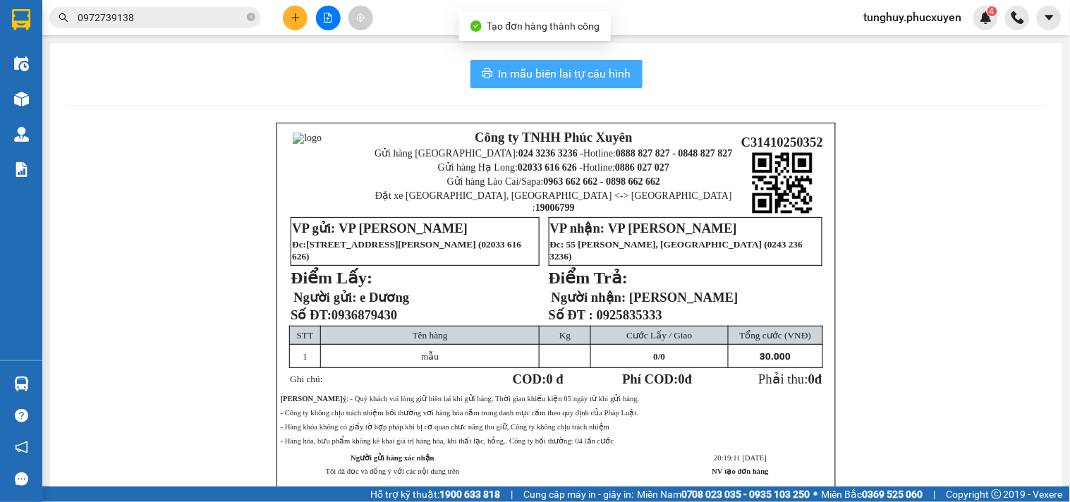
drag, startPoint x: 550, startPoint y: 65, endPoint x: 325, endPoint y: 454, distance: 450.2
click at [551, 66] on span "In mẫu biên lai tự cấu hình" at bounding box center [565, 74] width 133 height 18
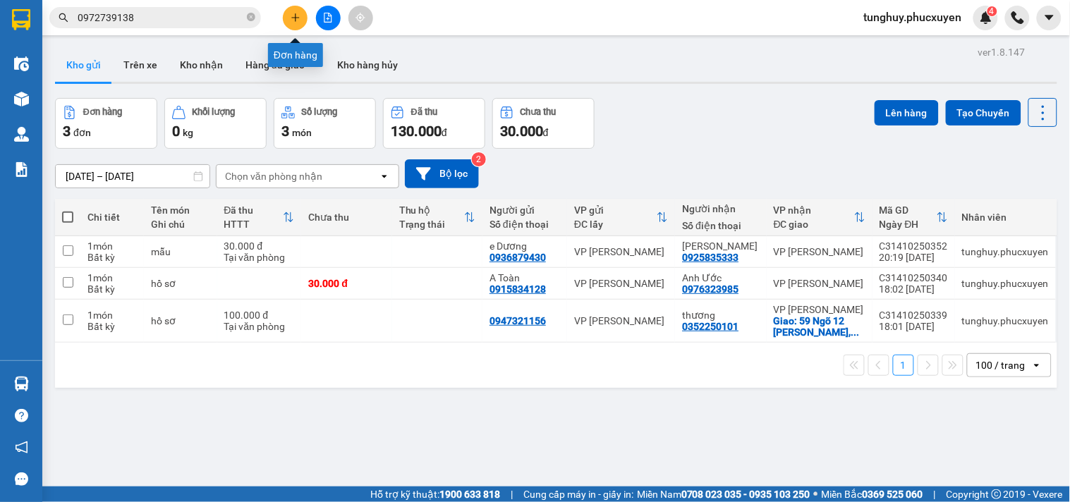
click at [293, 25] on button at bounding box center [295, 18] width 25 height 25
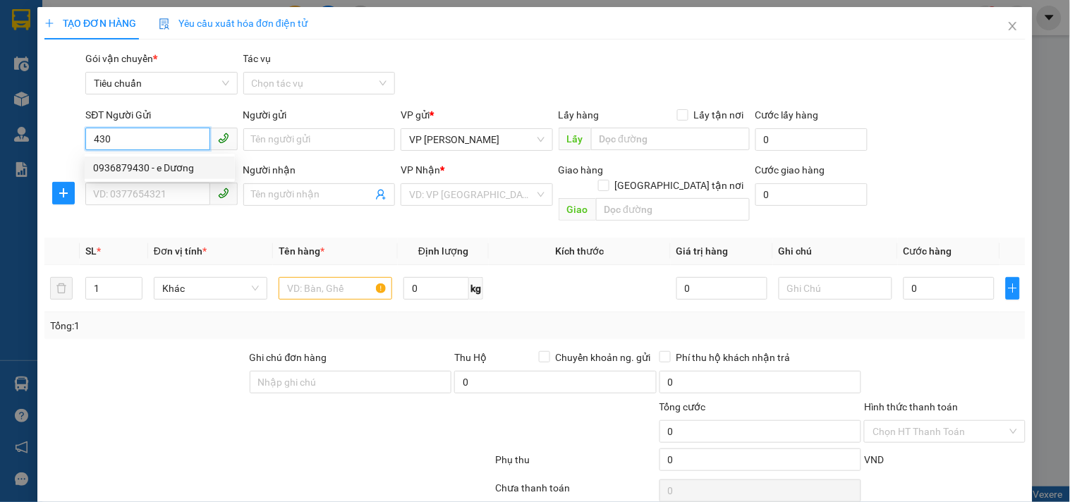
click at [207, 163] on div "0936879430 - e Dương" at bounding box center [159, 168] width 133 height 16
type input "0936879430"
type input "e Dương"
type input "0936879430"
click at [199, 192] on input "SĐT Người Nhận *" at bounding box center [147, 194] width 124 height 23
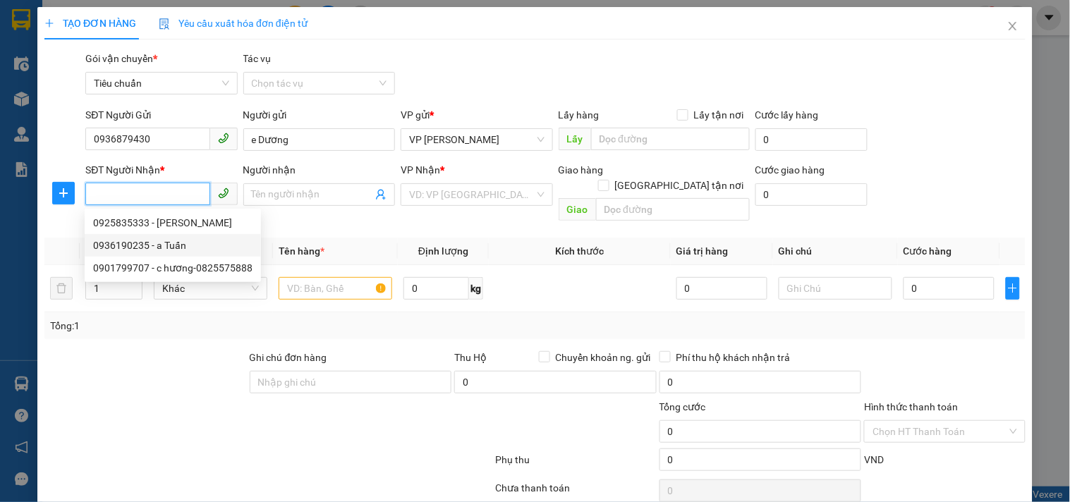
click at [195, 238] on div "0936190235 - a Tuấn" at bounding box center [172, 246] width 159 height 16
type input "0936190235"
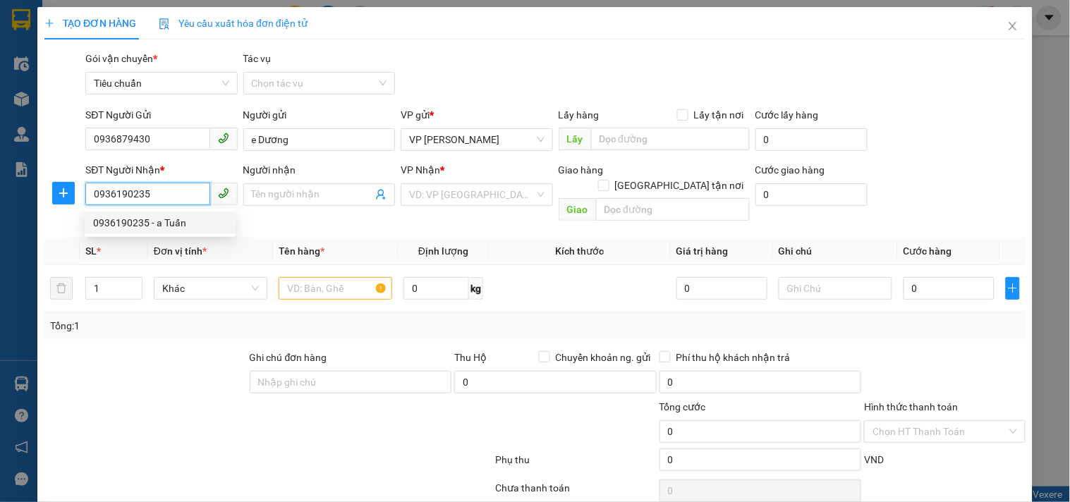
type input "a Tuấn"
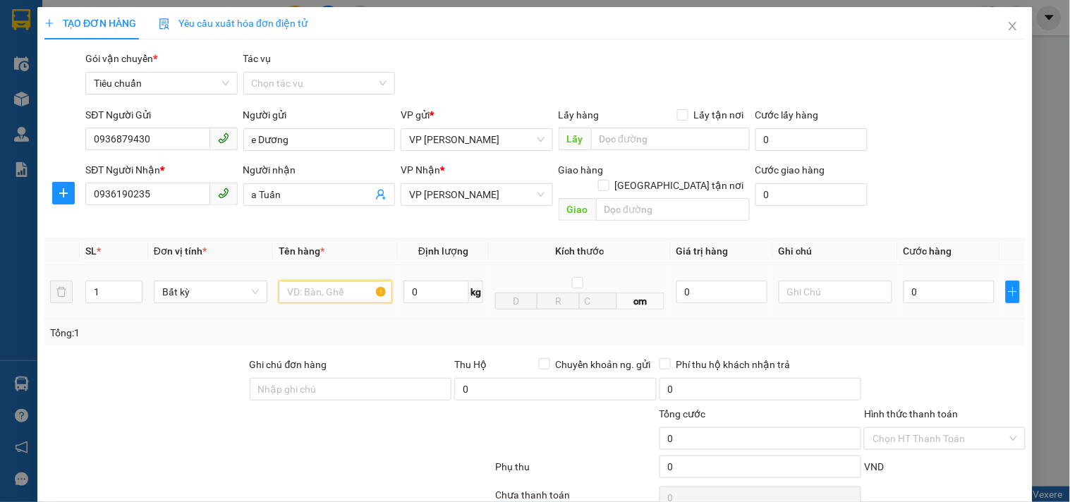
drag, startPoint x: 321, startPoint y: 275, endPoint x: 354, endPoint y: 241, distance: 47.4
click at [321, 281] on input "text" at bounding box center [336, 292] width 114 height 23
type input "mẫu"
click at [941, 286] on input "0" at bounding box center [949, 292] width 91 height 23
type input "3"
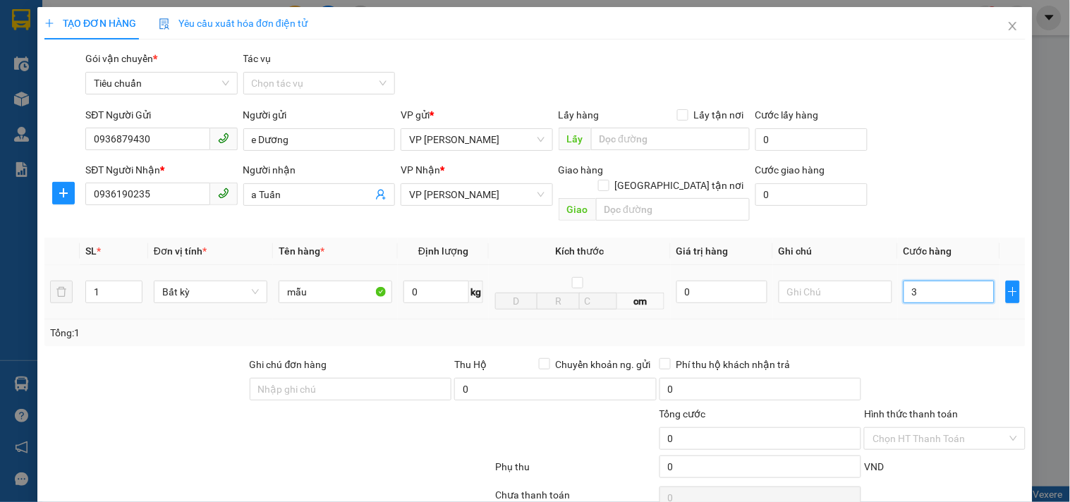
type input "3"
type input "30"
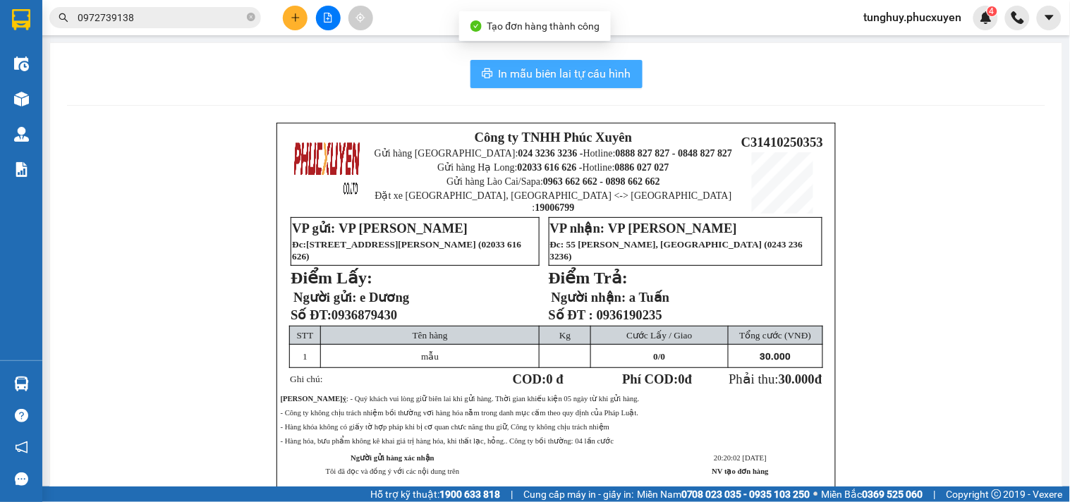
click at [562, 66] on span "In mẫu biên lai tự cấu hình" at bounding box center [565, 74] width 133 height 18
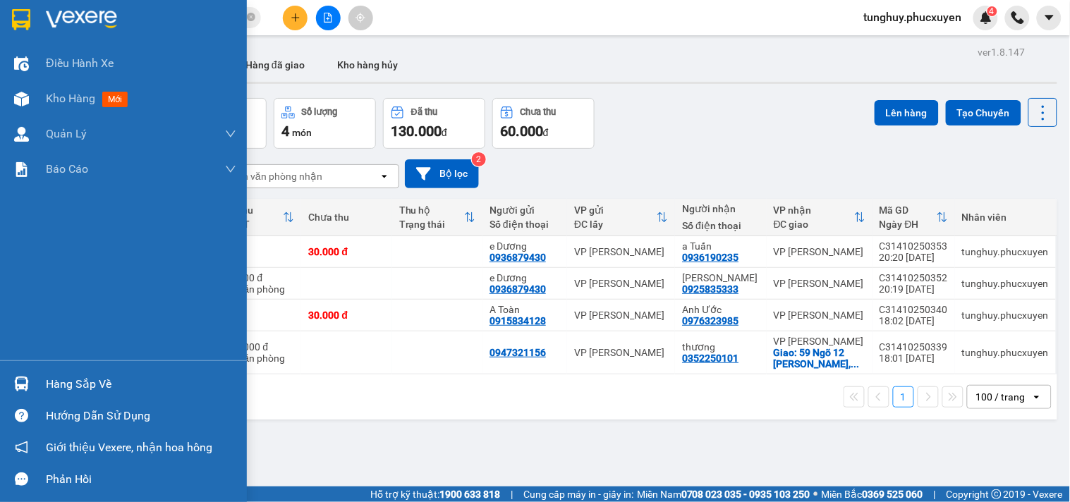
click at [16, 375] on div at bounding box center [21, 384] width 25 height 25
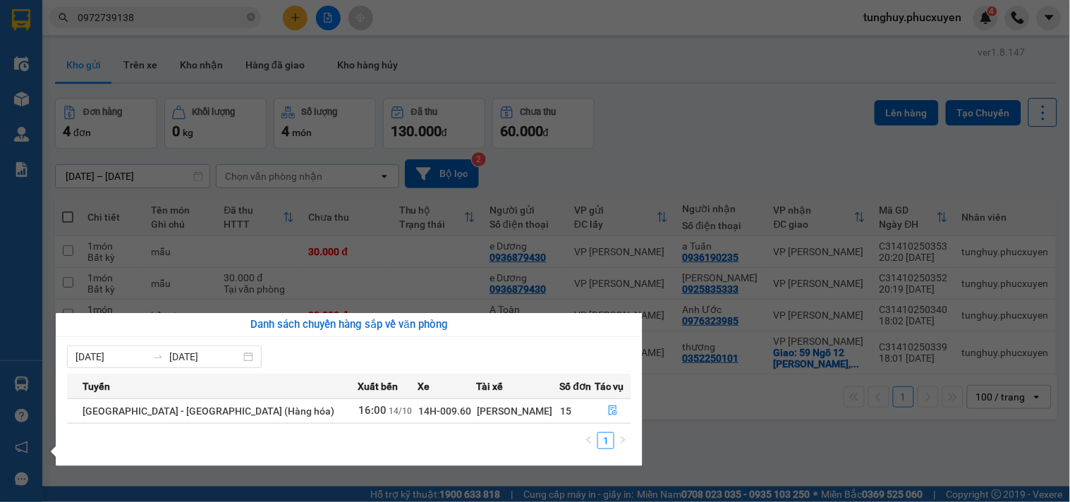
click at [552, 228] on section "Kết quả tìm kiếm ( 2 ) Bộ lọc Mã ĐH Trạng thái Món hàng Thu hộ Tổng cước Chưa c…" at bounding box center [535, 251] width 1070 height 502
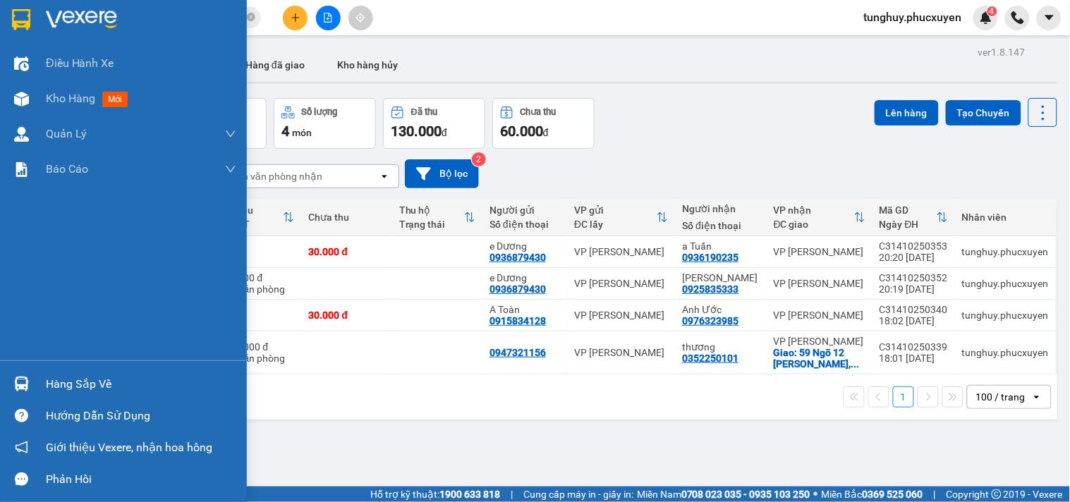
click at [24, 382] on img at bounding box center [21, 384] width 15 height 15
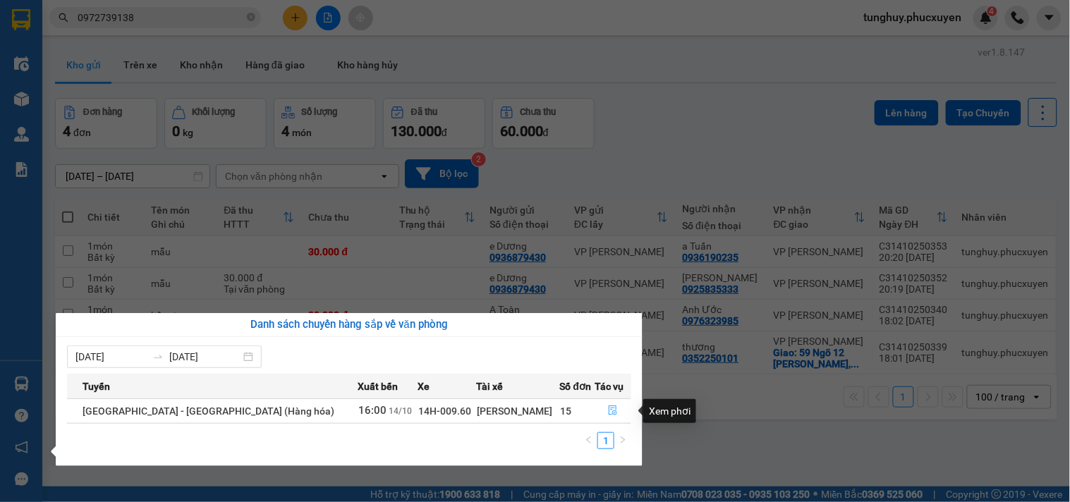
click at [615, 411] on button "button" at bounding box center [613, 411] width 35 height 23
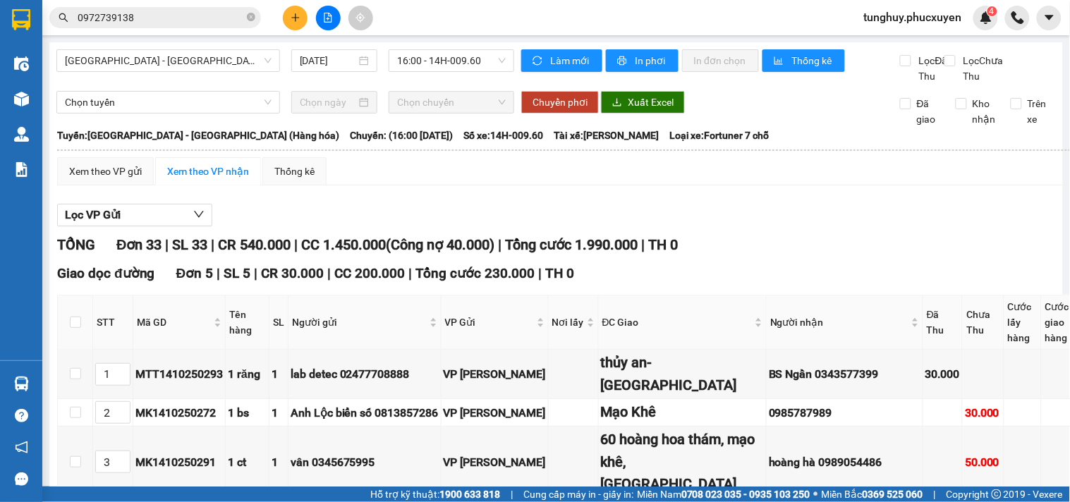
checkbox input "true"
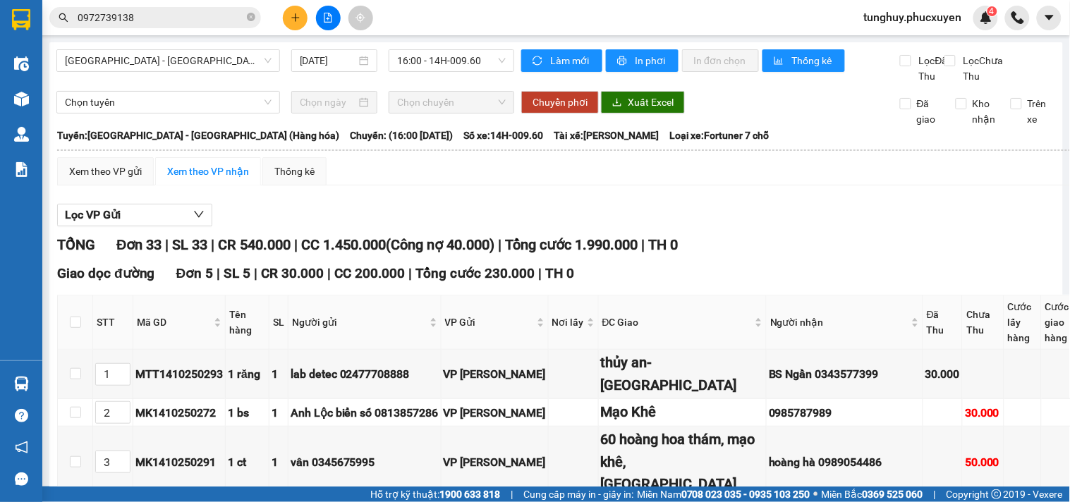
checkbox input "true"
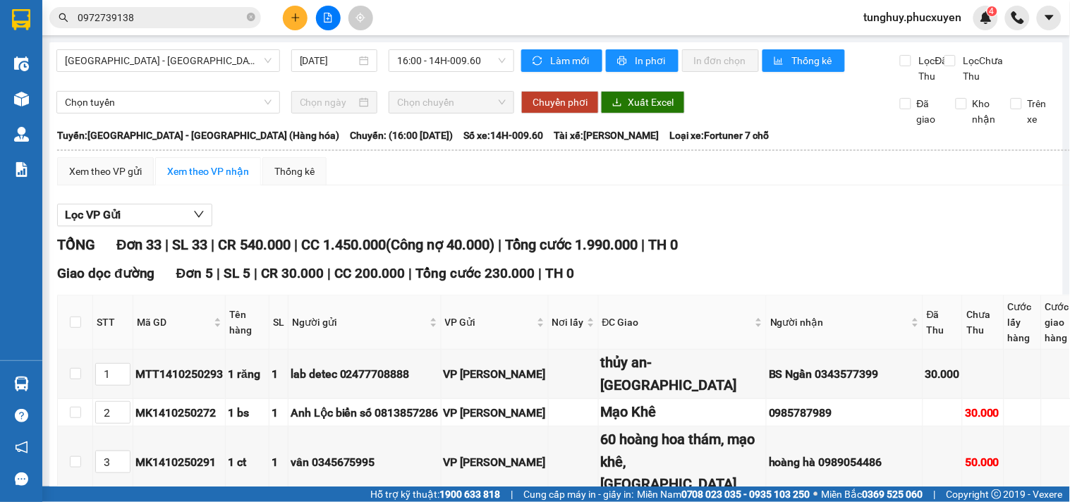
checkbox input "true"
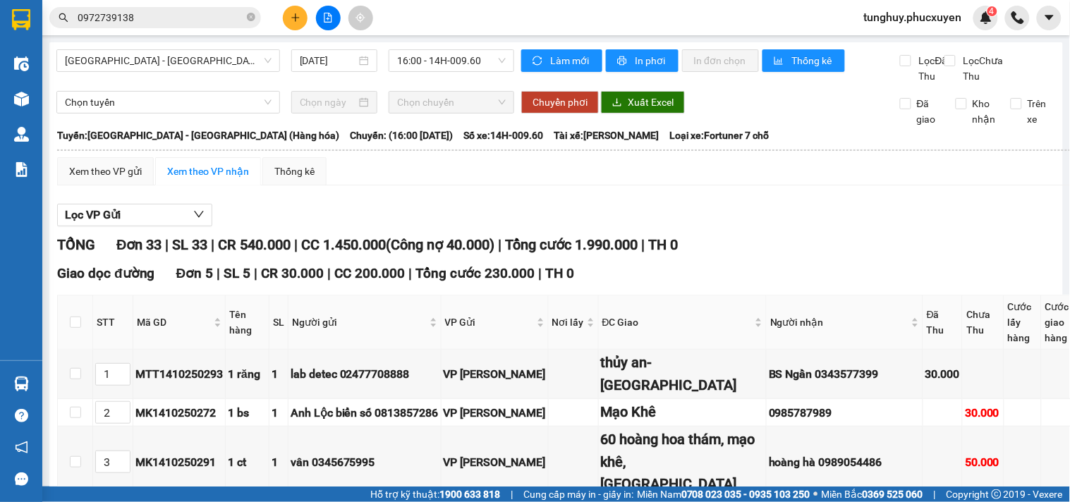
checkbox input "true"
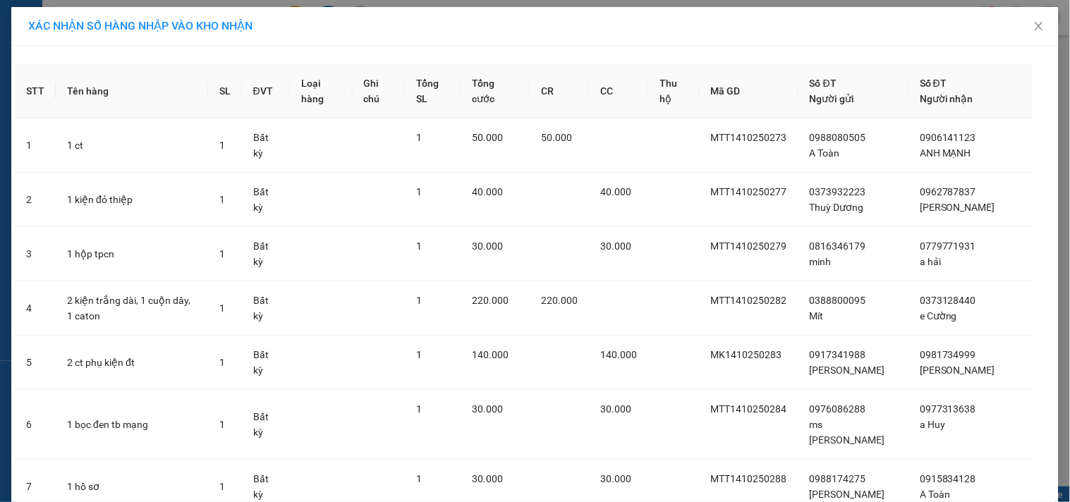
drag, startPoint x: 608, startPoint y: 459, endPoint x: 594, endPoint y: 461, distance: 13.7
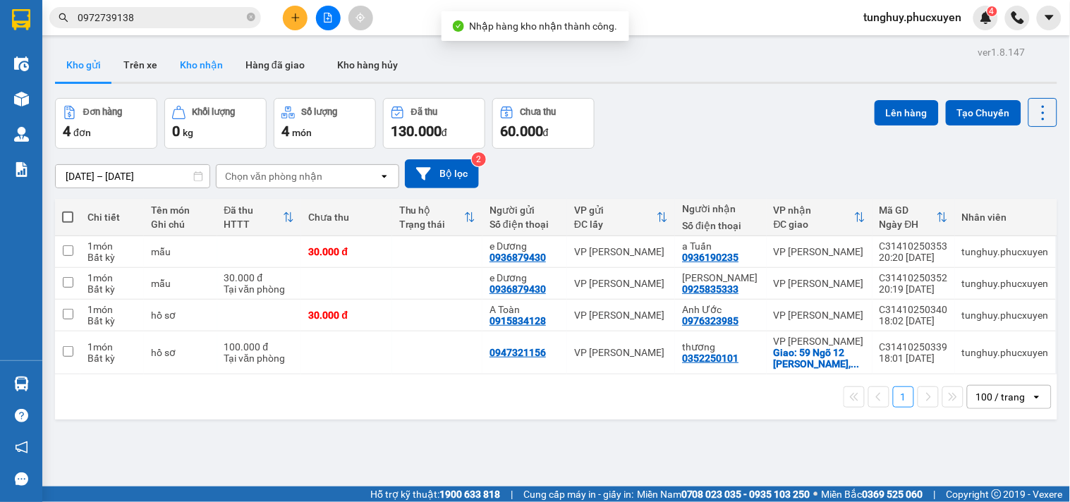
click at [201, 68] on button "Kho nhận" at bounding box center [202, 65] width 66 height 34
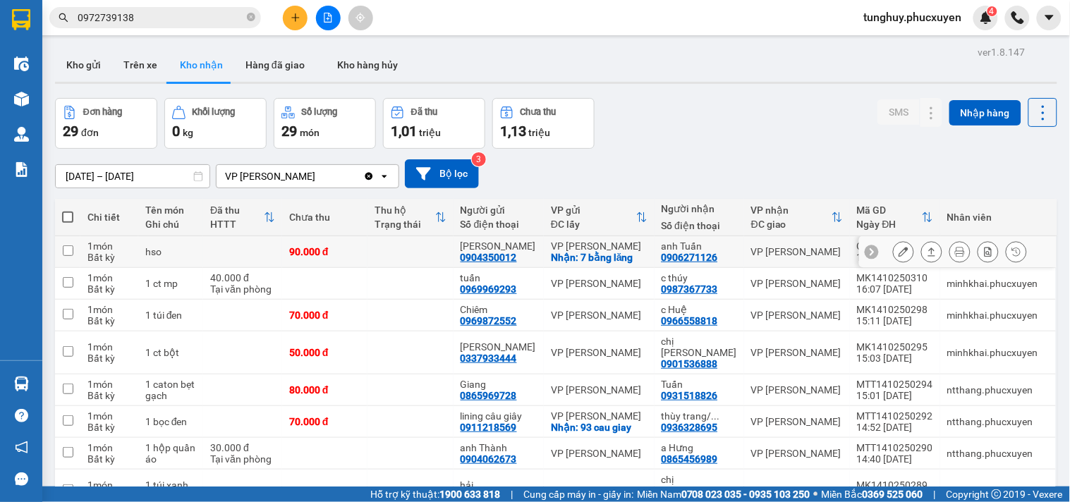
click at [922, 258] on button at bounding box center [932, 252] width 20 height 25
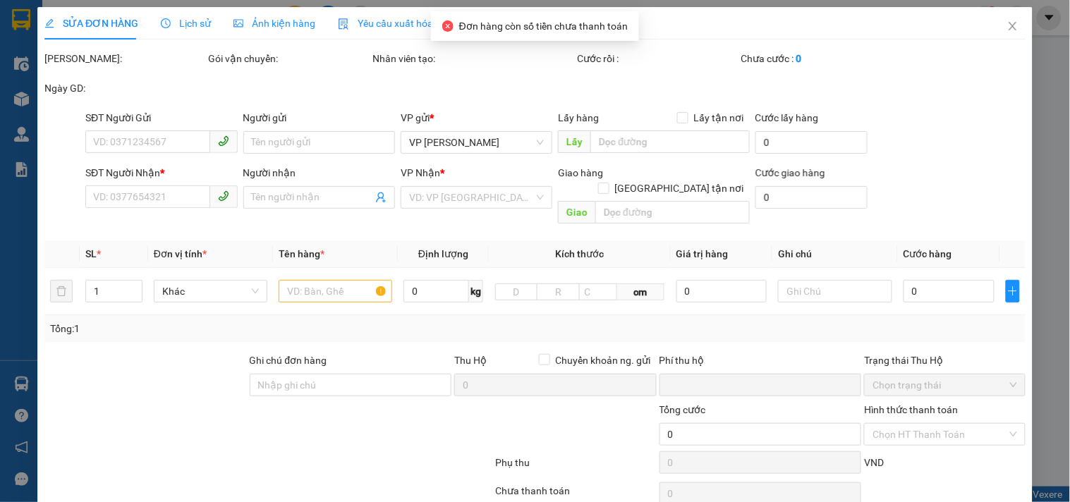
type input "0904350012"
type input "[PERSON_NAME]"
checkbox input "true"
type input "7 bằng lăng"
type input "0906271126"
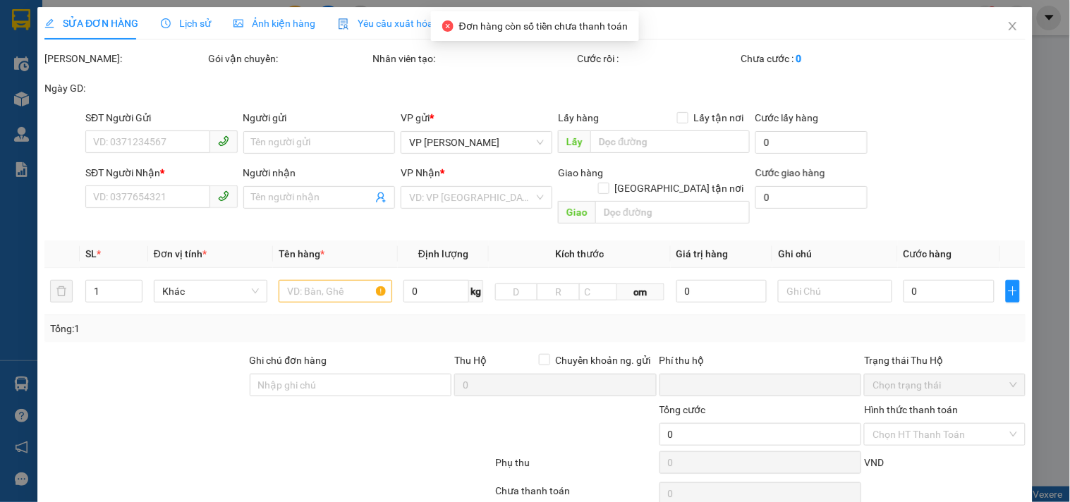
type input "anh Tuấn"
type input "0"
type input "90.000"
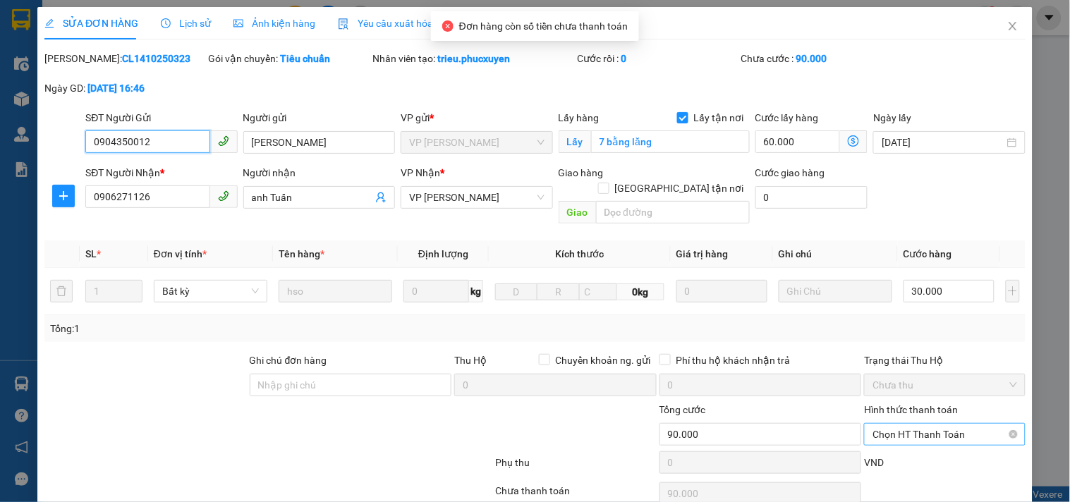
click at [934, 424] on span "Chọn HT Thanh Toán" at bounding box center [945, 434] width 144 height 21
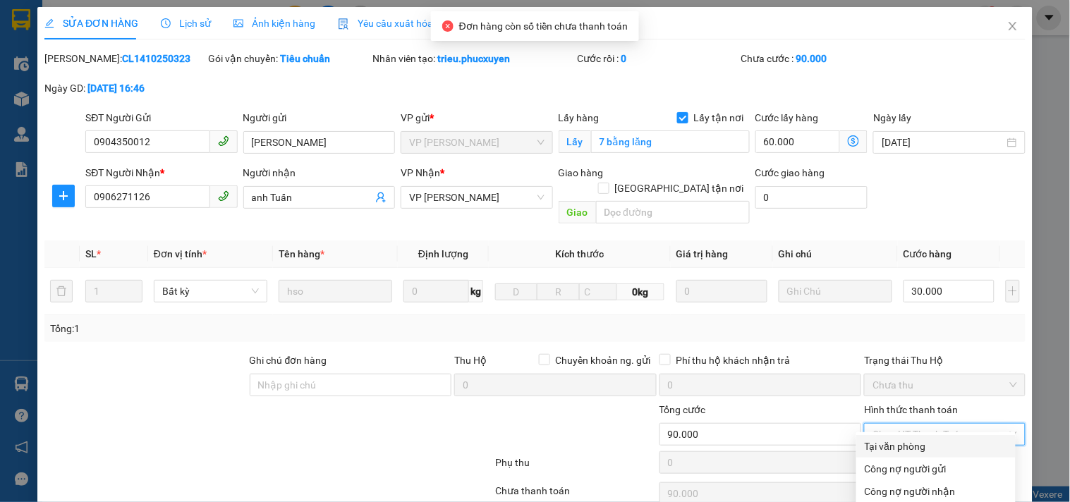
drag, startPoint x: 903, startPoint y: 348, endPoint x: 859, endPoint y: 363, distance: 46.4
click at [903, 439] on div "Tại văn phòng" at bounding box center [936, 447] width 143 height 16
type input "0"
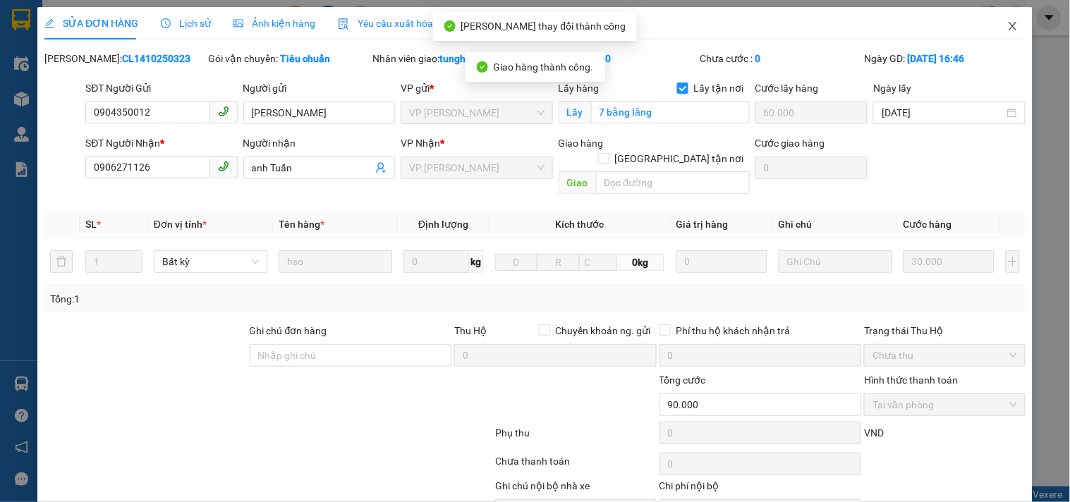
click at [1008, 21] on icon "close" at bounding box center [1013, 25] width 11 height 11
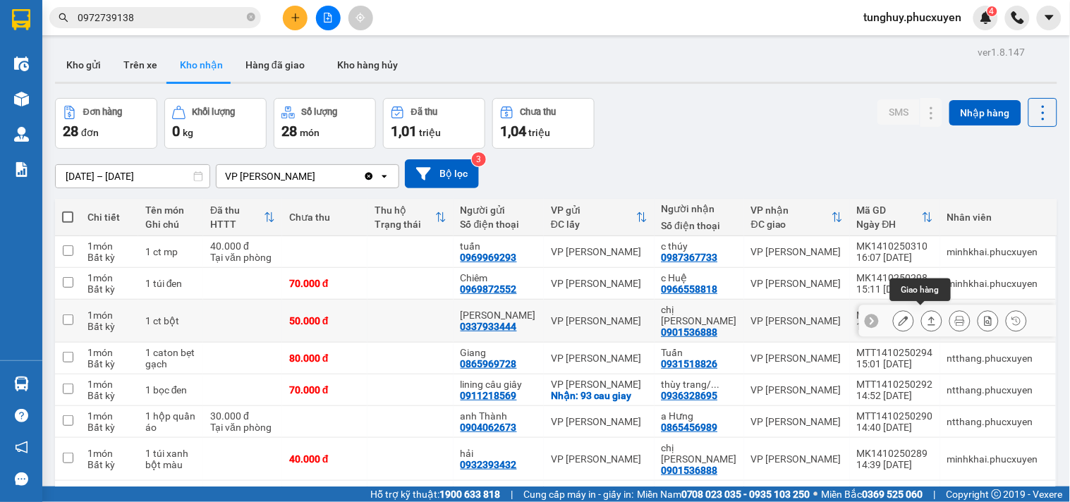
click at [929, 317] on icon at bounding box center [933, 321] width 8 height 8
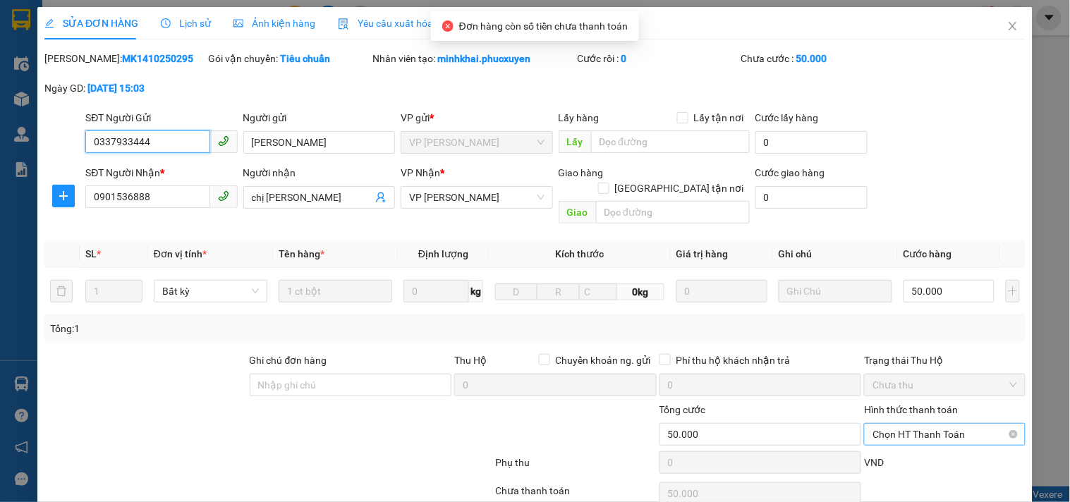
click at [933, 424] on span "Chọn HT Thanh Toán" at bounding box center [945, 434] width 144 height 21
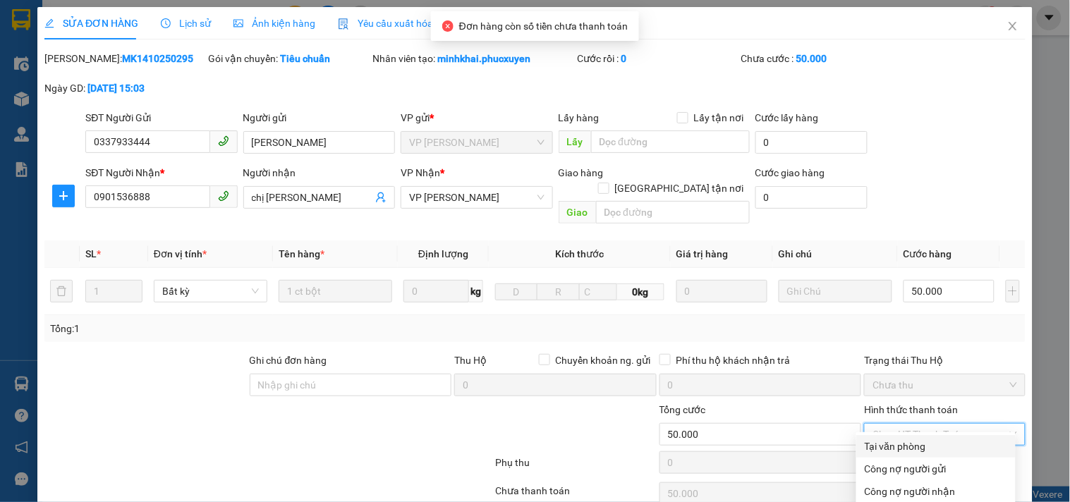
drag, startPoint x: 898, startPoint y: 349, endPoint x: 847, endPoint y: 368, distance: 53.6
click at [896, 439] on div "Tại văn phòng" at bounding box center [936, 447] width 143 height 16
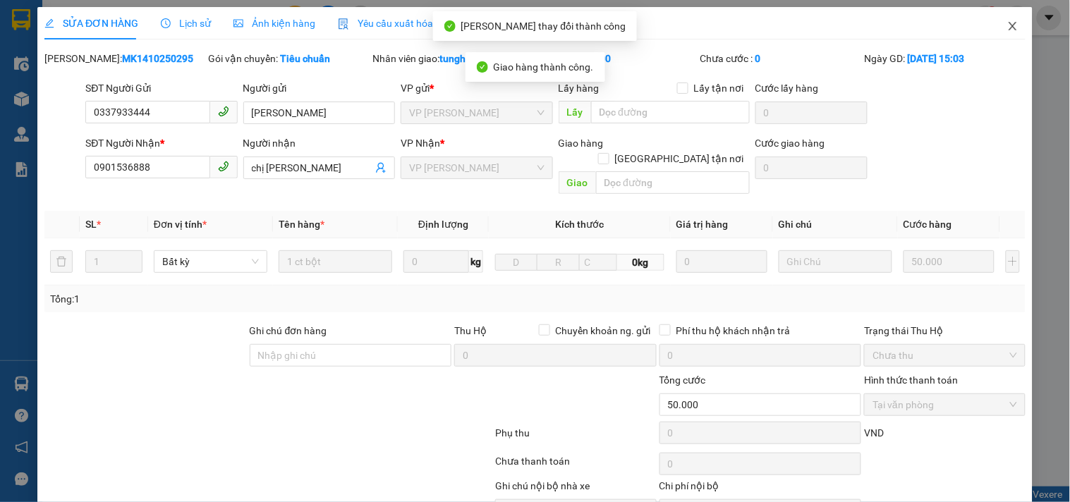
click at [1008, 30] on icon "close" at bounding box center [1013, 25] width 11 height 11
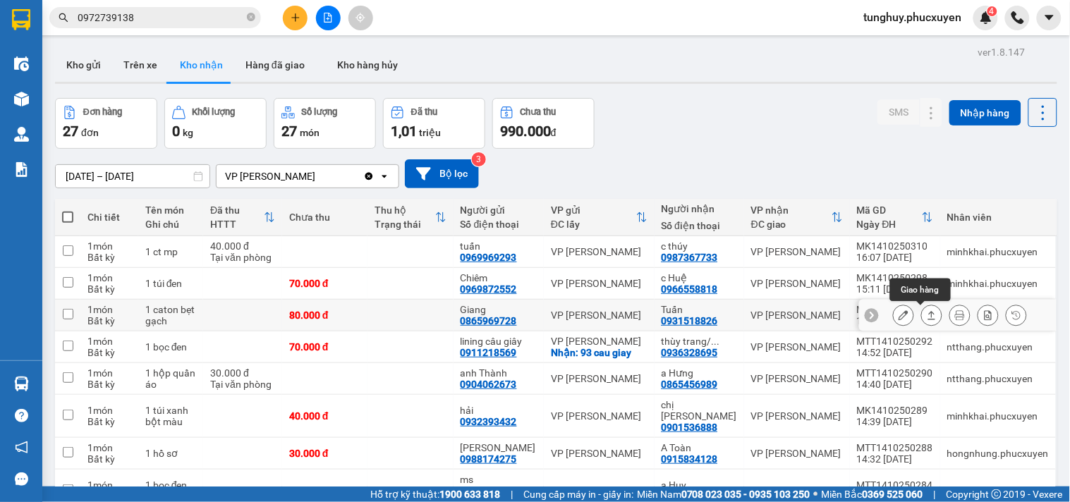
click at [927, 318] on icon at bounding box center [932, 315] width 10 height 10
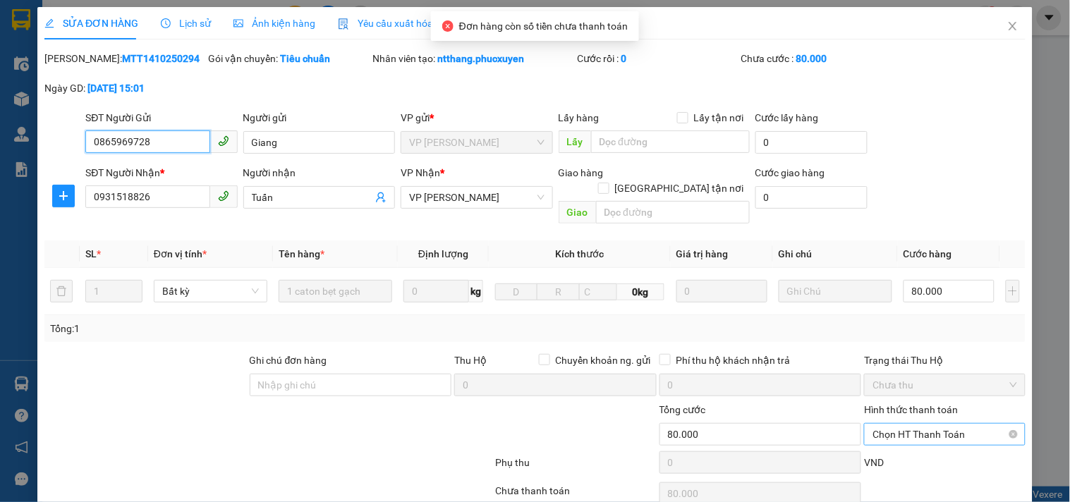
click at [914, 424] on span "Chọn HT Thanh Toán" at bounding box center [945, 434] width 144 height 21
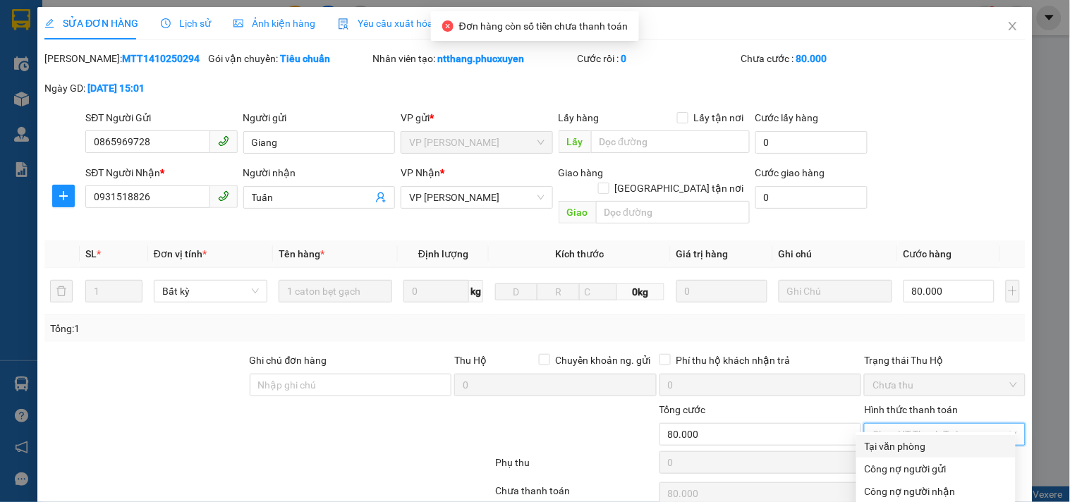
click at [905, 439] on div "Tại văn phòng" at bounding box center [936, 447] width 143 height 16
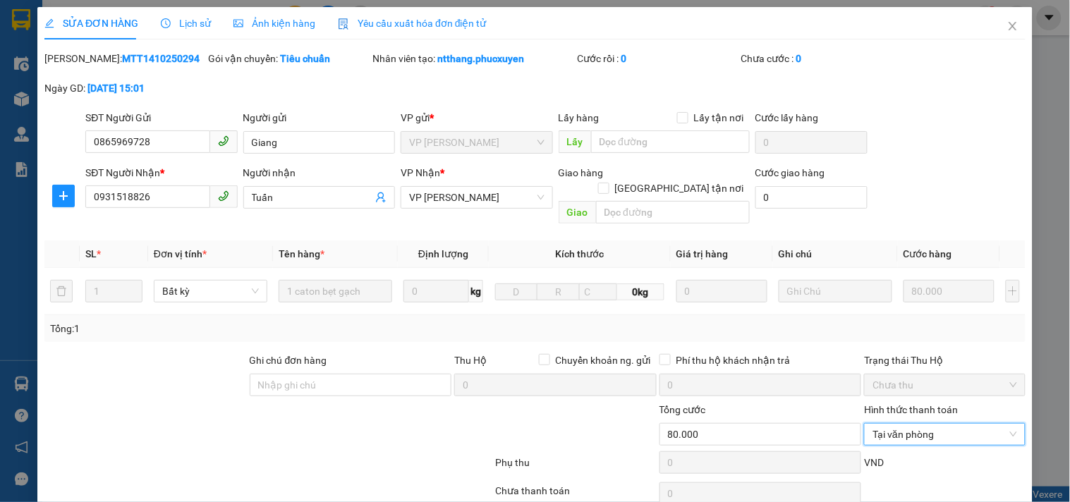
drag, startPoint x: 601, startPoint y: 466, endPoint x: 662, endPoint y: 442, distance: 65.3
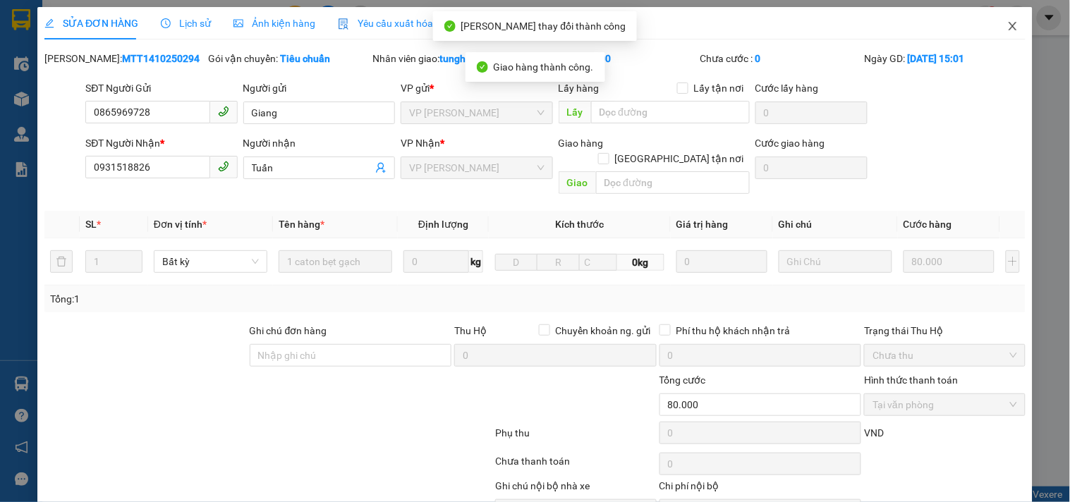
click at [1003, 34] on span "Close" at bounding box center [1013, 27] width 40 height 40
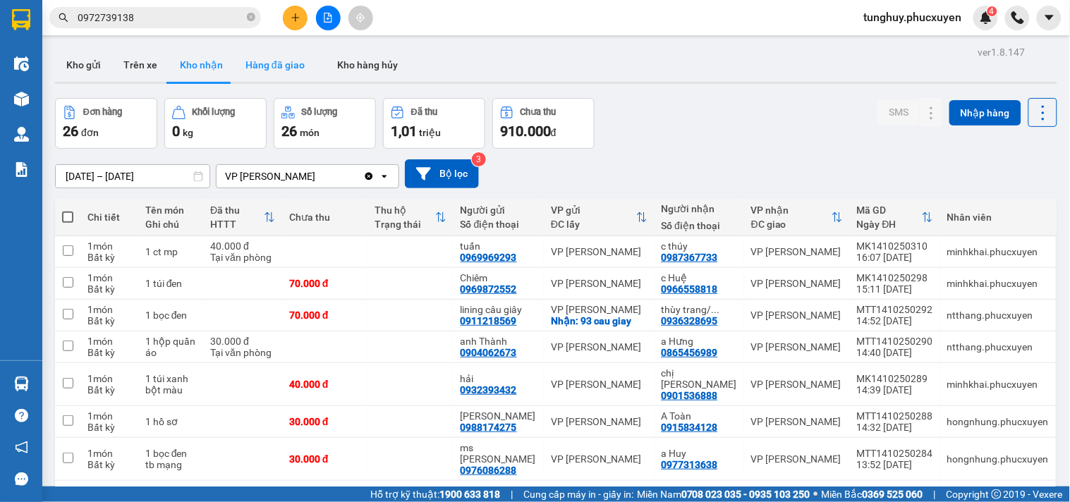
click at [286, 71] on button "Hàng đã giao" at bounding box center [275, 65] width 82 height 34
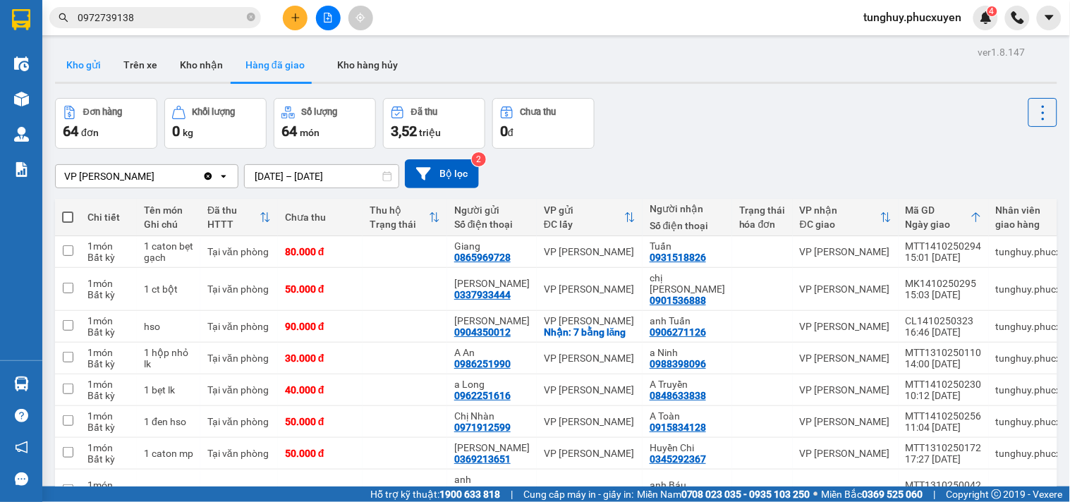
click at [99, 71] on button "Kho gửi" at bounding box center [83, 65] width 57 height 34
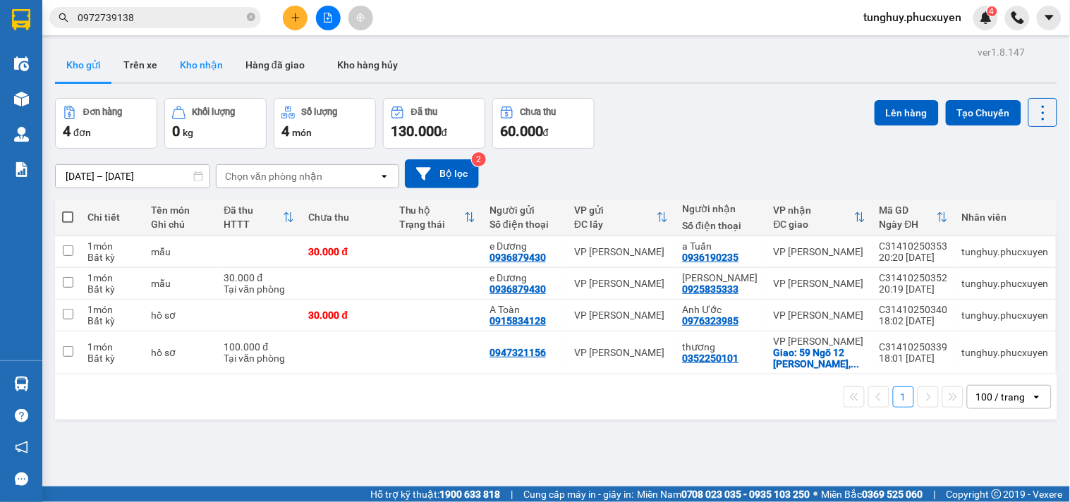
click at [205, 59] on button "Kho nhận" at bounding box center [202, 65] width 66 height 34
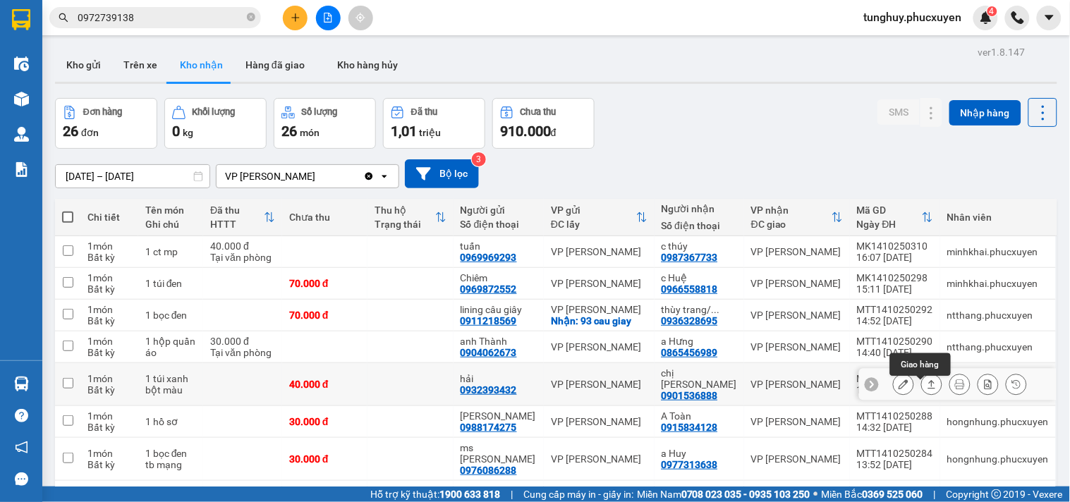
click at [927, 380] on icon at bounding box center [932, 385] width 10 height 10
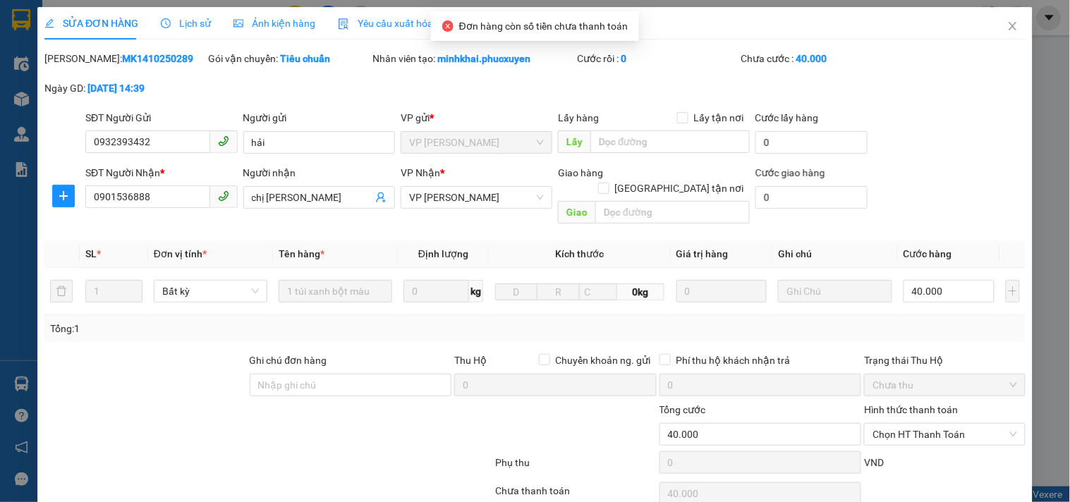
type input "0932393432"
type input "hải"
type input "0901536888"
type input "chị [PERSON_NAME]"
type input "0"
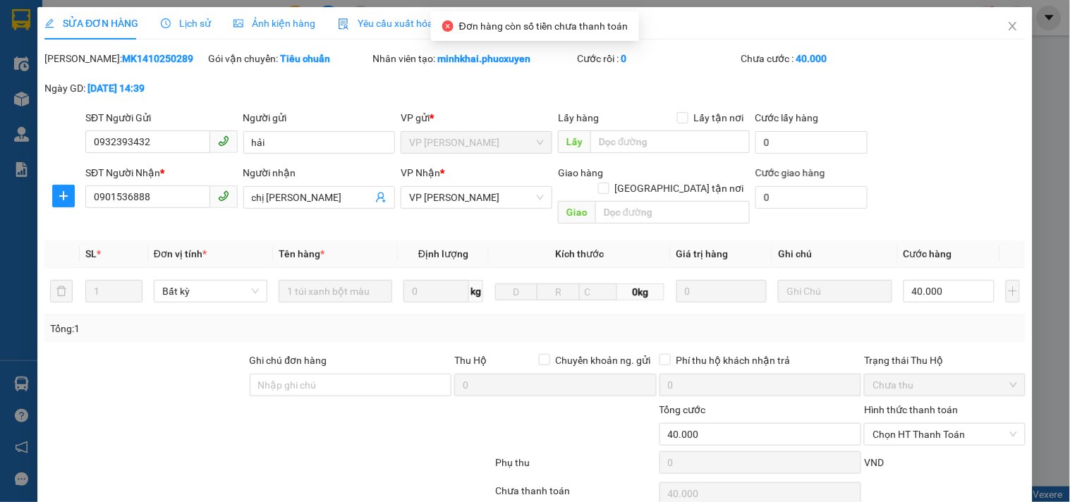
type input "40.000"
click at [927, 424] on span "Chọn HT Thanh Toán" at bounding box center [945, 434] width 144 height 21
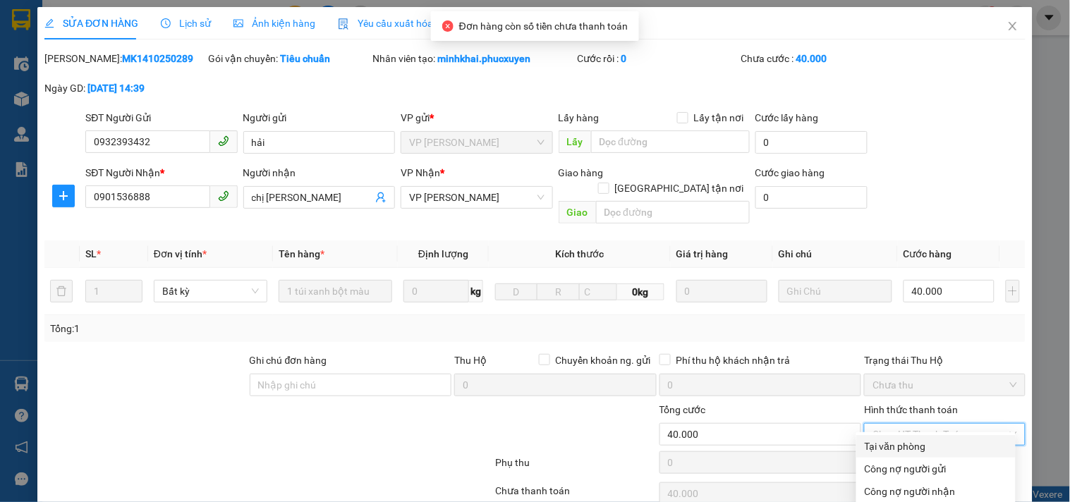
click at [929, 439] on div "Tại văn phòng" at bounding box center [936, 447] width 143 height 16
type input "0"
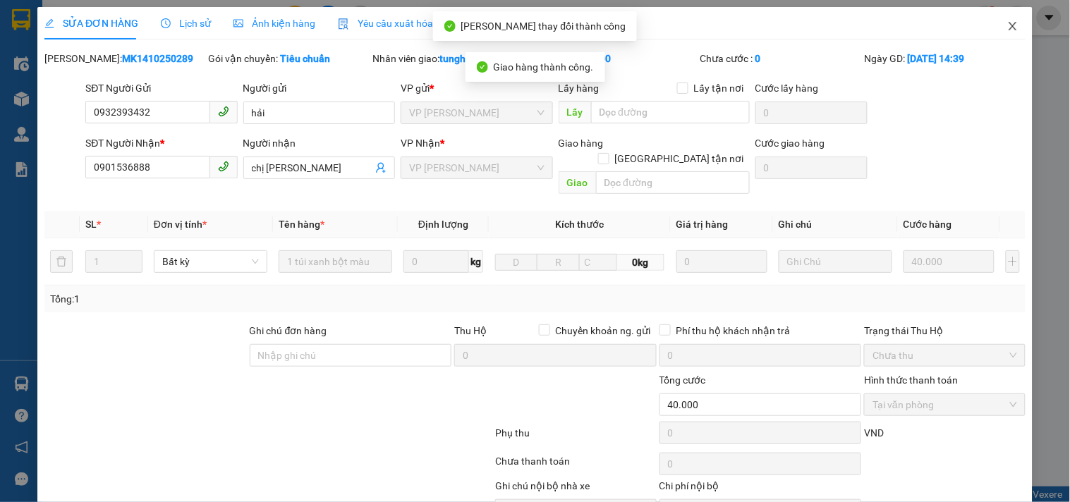
click at [1008, 24] on icon "close" at bounding box center [1013, 25] width 11 height 11
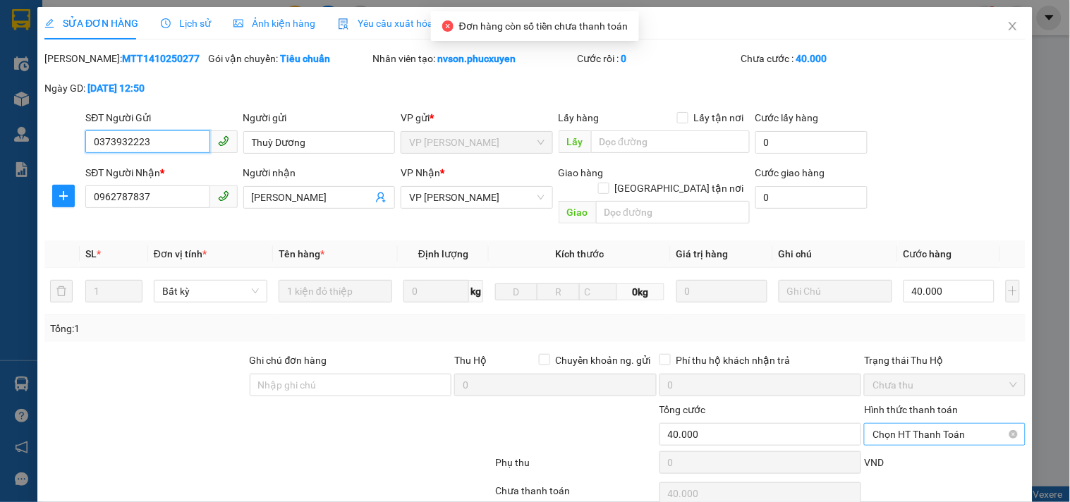
click at [925, 424] on span "Chọn HT Thanh Toán" at bounding box center [945, 434] width 144 height 21
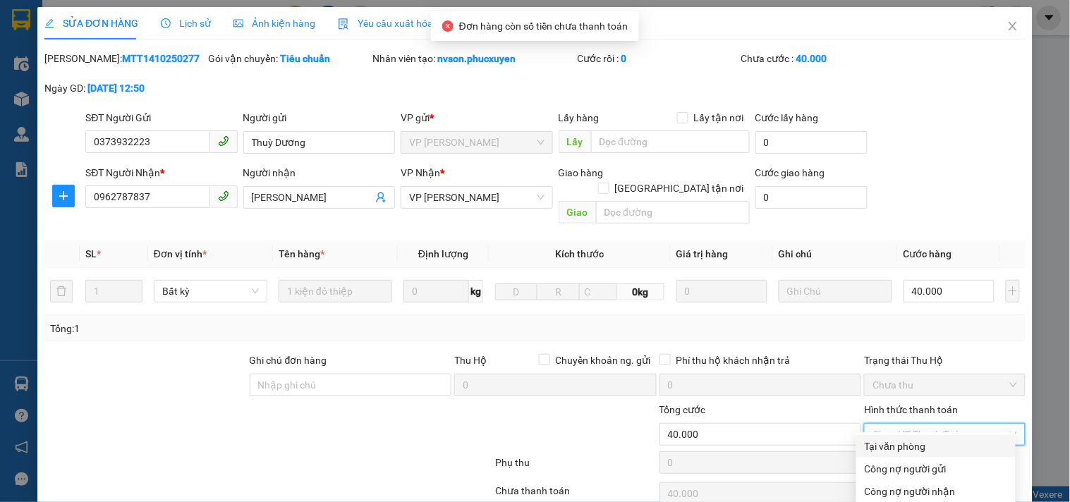
drag, startPoint x: 913, startPoint y: 357, endPoint x: 900, endPoint y: 360, distance: 13.0
click at [914, 439] on div "Tại văn phòng" at bounding box center [936, 447] width 143 height 16
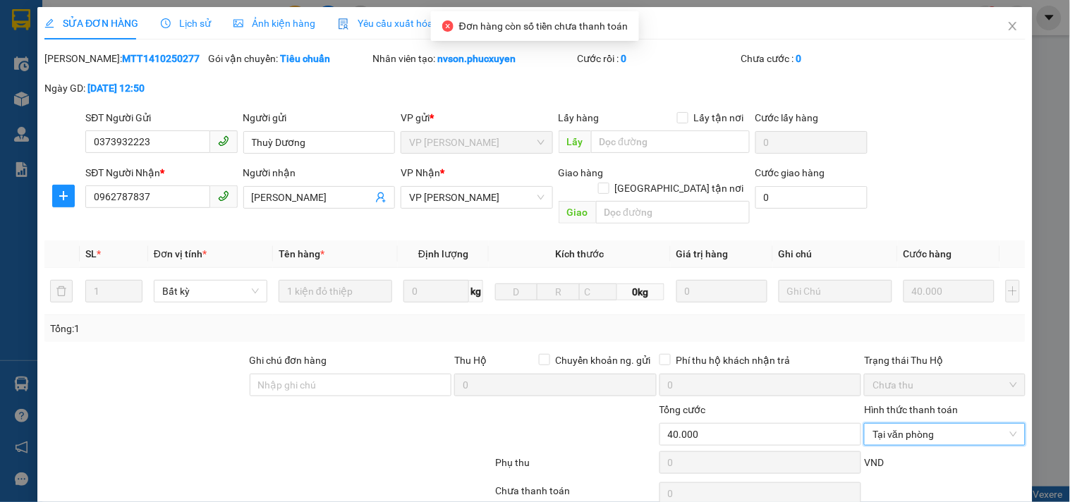
drag, startPoint x: 615, startPoint y: 473, endPoint x: 720, endPoint y: 327, distance: 180.9
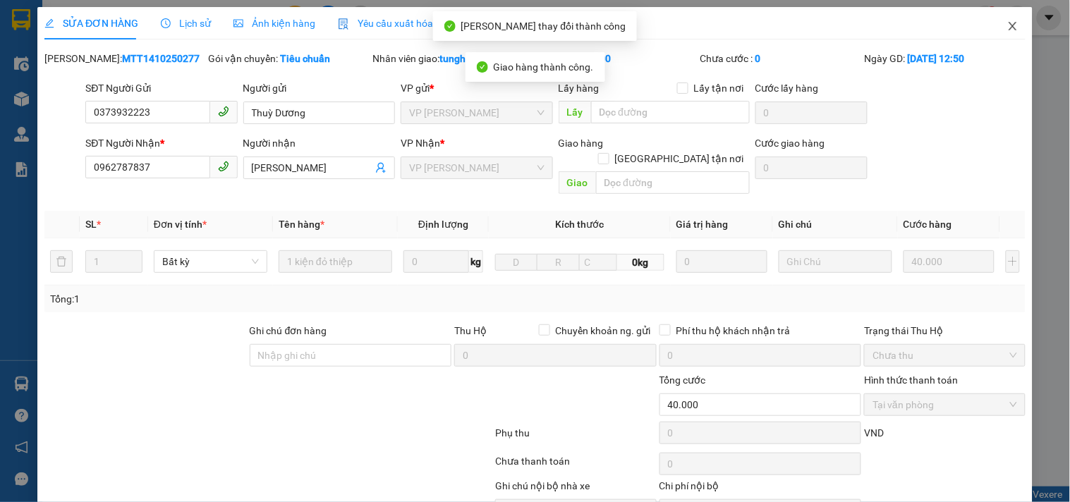
click at [1009, 29] on span "Close" at bounding box center [1013, 27] width 40 height 40
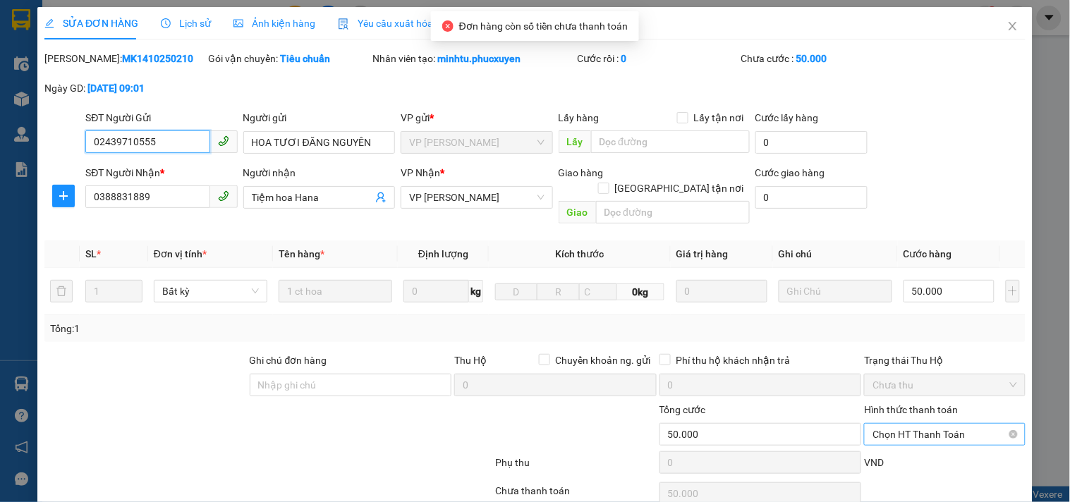
click at [929, 424] on span "Chọn HT Thanh Toán" at bounding box center [945, 434] width 144 height 21
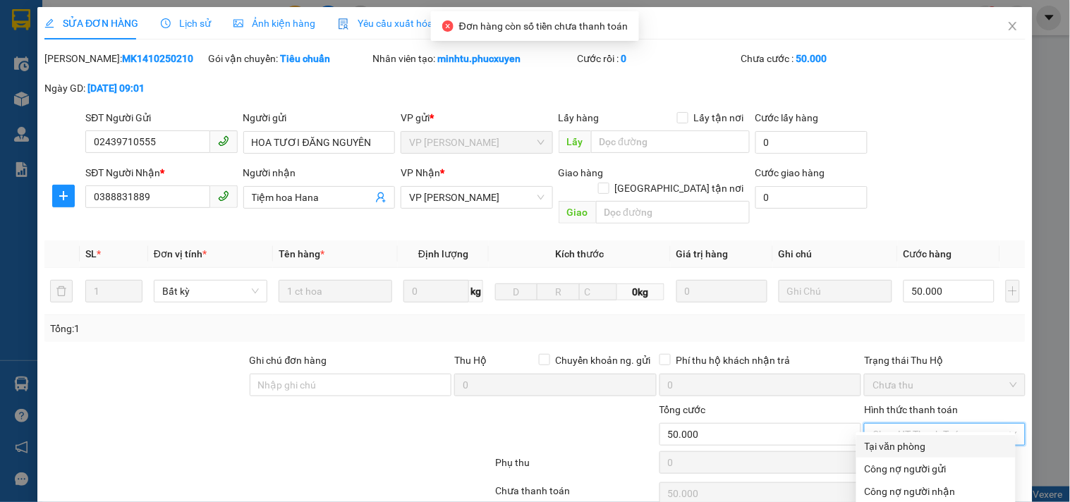
click at [919, 439] on div "Tại văn phòng" at bounding box center [936, 447] width 143 height 16
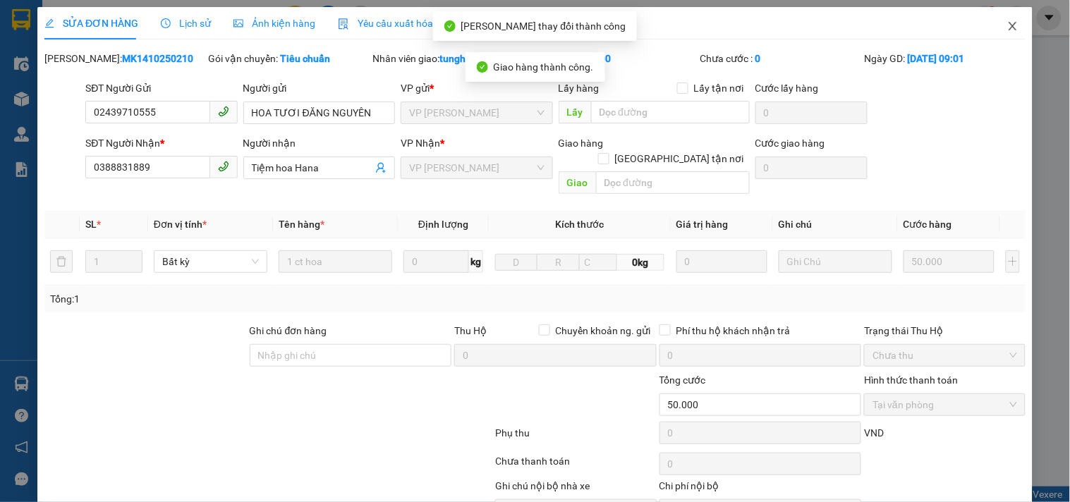
click at [1008, 34] on span "Close" at bounding box center [1013, 27] width 40 height 40
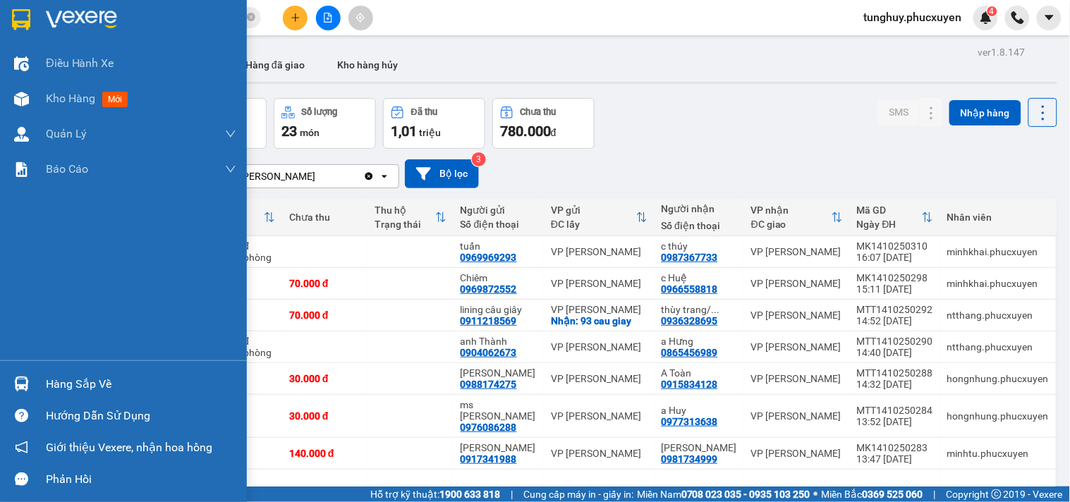
click at [31, 379] on div at bounding box center [21, 384] width 25 height 25
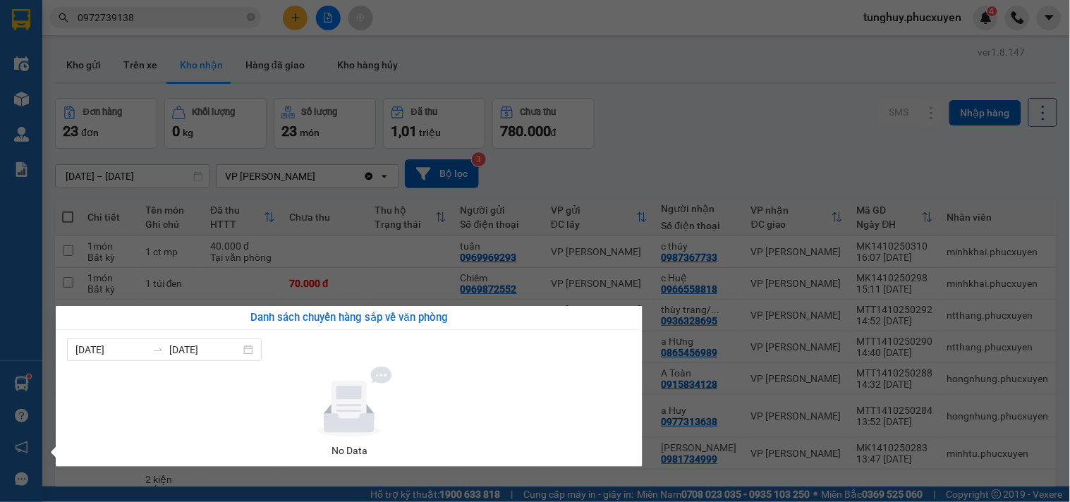
click at [857, 424] on section "Kết quả tìm kiếm ( 2 ) Bộ lọc Mã ĐH Trạng thái Món hàng Thu hộ Tổng cước Chưa c…" at bounding box center [535, 251] width 1070 height 502
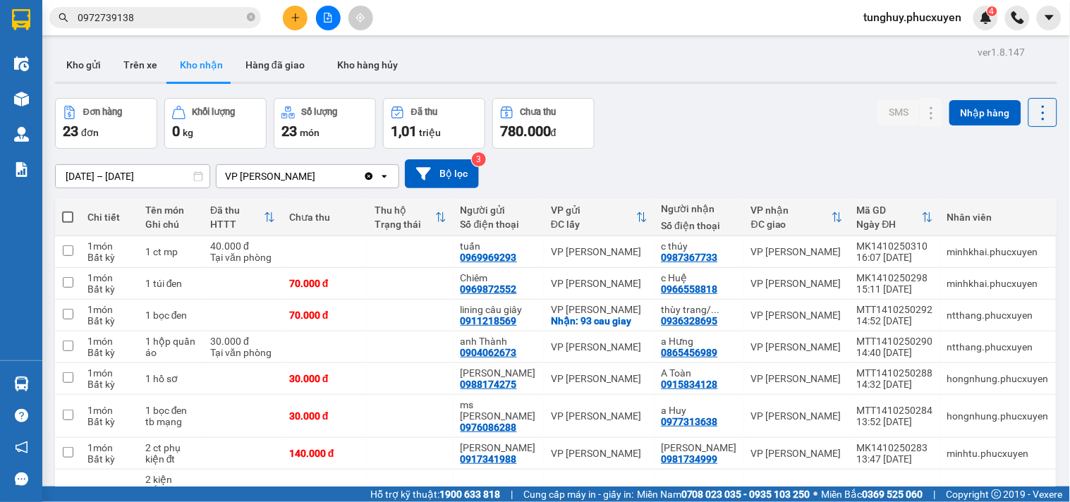
drag, startPoint x: 835, startPoint y: 13, endPoint x: 792, endPoint y: 47, distance: 55.2
click at [835, 13] on div "Kết quả tìm kiếm ( 2 ) Bộ lọc Mã ĐH Trạng thái Món hàng Thu hộ Tổng cước Chưa c…" at bounding box center [535, 17] width 1070 height 35
click at [295, 67] on button "Hàng đã giao" at bounding box center [275, 65] width 82 height 34
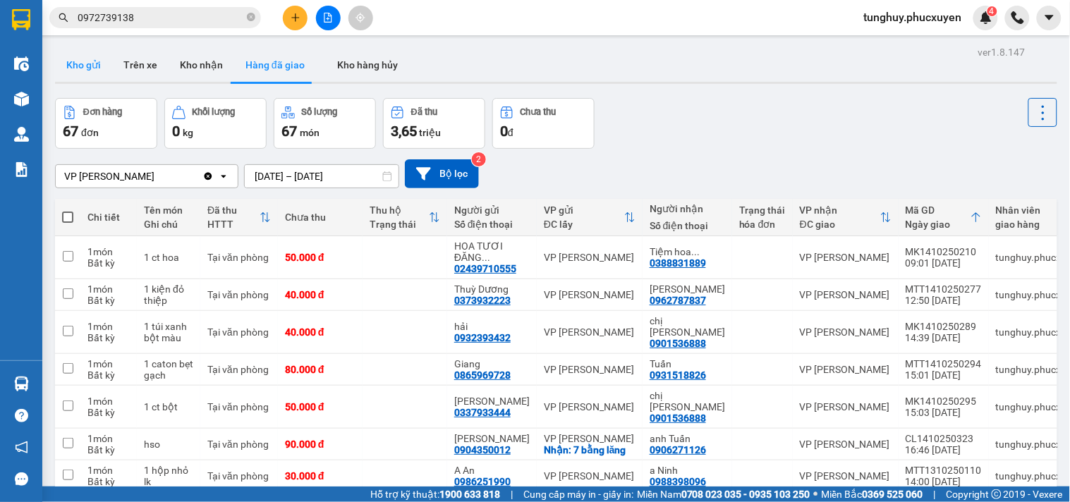
click at [88, 61] on button "Kho gửi" at bounding box center [83, 65] width 57 height 34
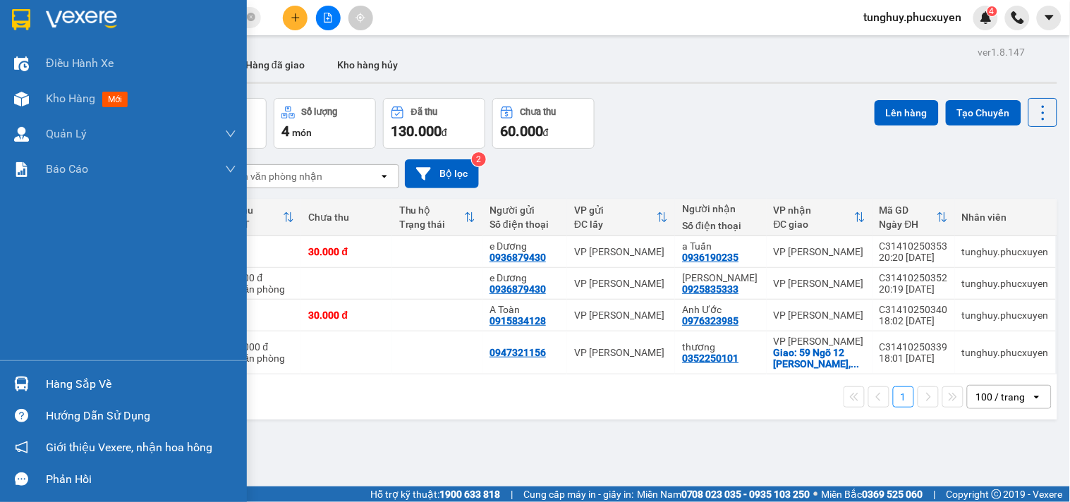
click at [29, 395] on div at bounding box center [21, 384] width 25 height 25
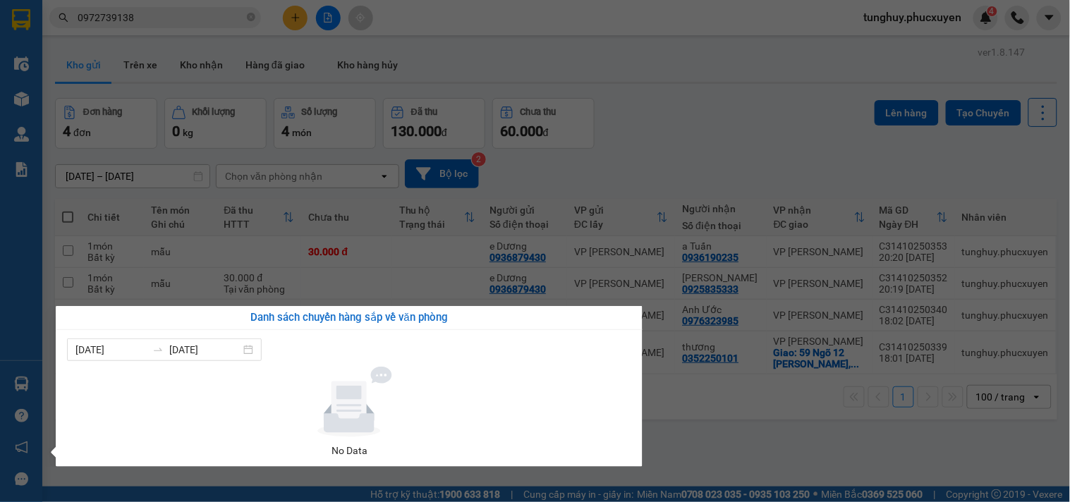
click at [778, 145] on section "Kết quả tìm kiếm ( 2 ) Bộ lọc Mã ĐH Trạng thái Món hàng Thu hộ Tổng cước Chưa c…" at bounding box center [535, 251] width 1070 height 502
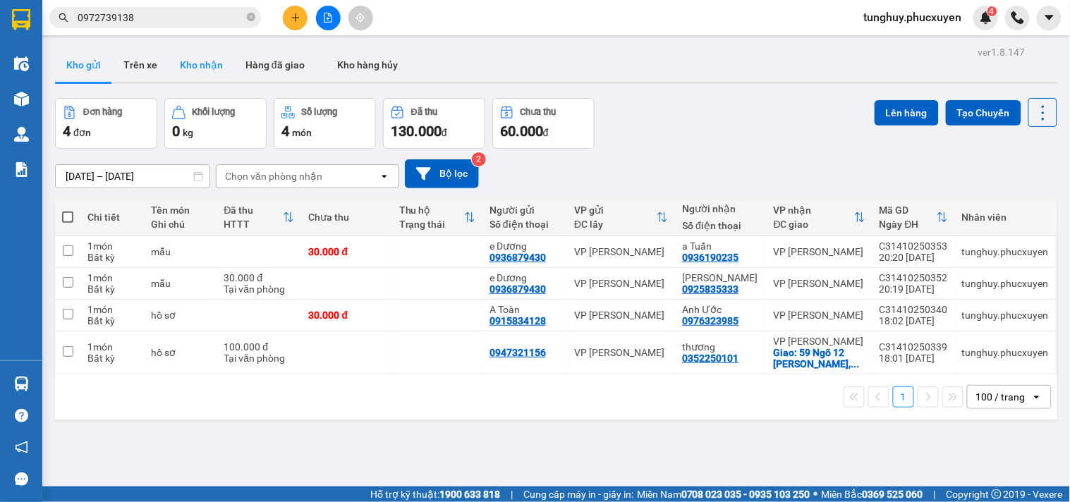
click at [215, 66] on button "Kho nhận" at bounding box center [202, 65] width 66 height 34
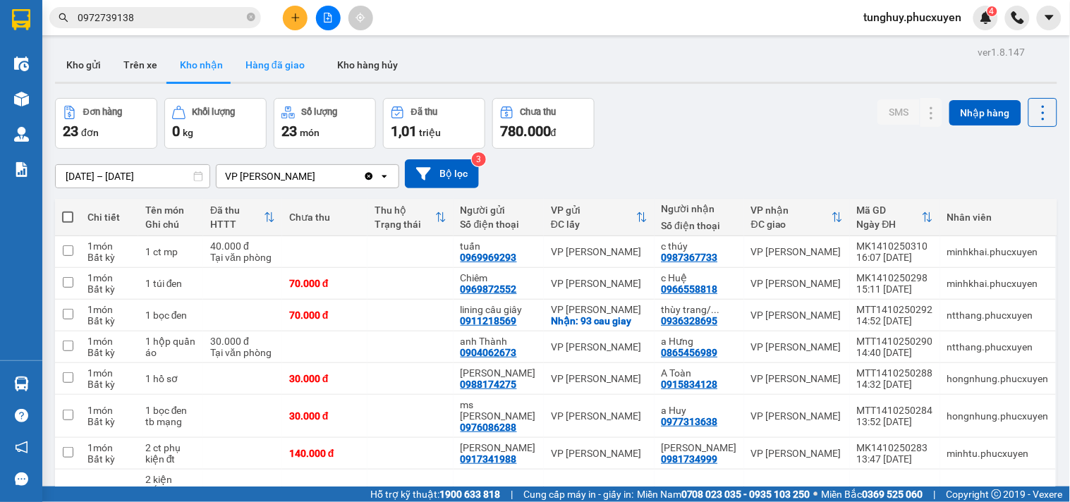
click at [270, 55] on button "Hàng đã giao" at bounding box center [275, 65] width 82 height 34
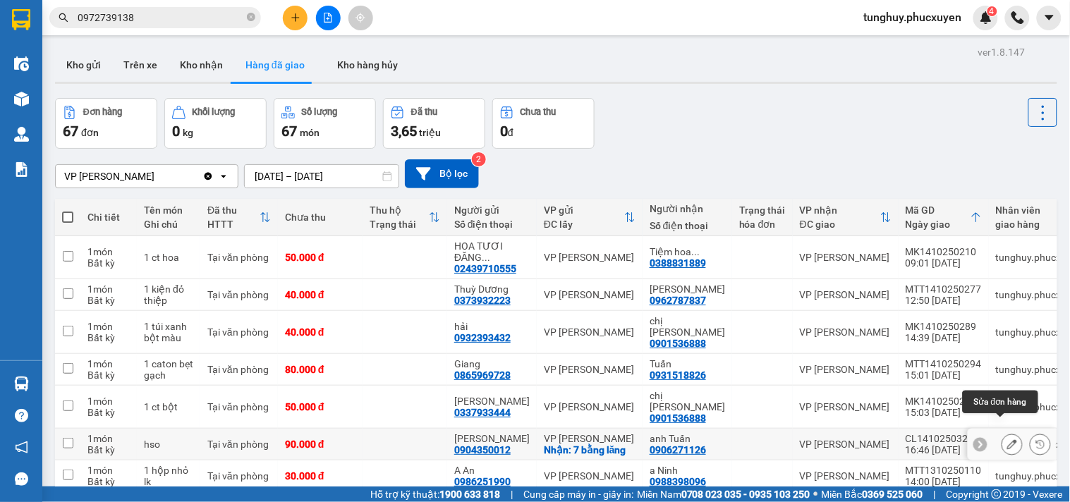
click at [1008, 440] on icon at bounding box center [1013, 445] width 10 height 10
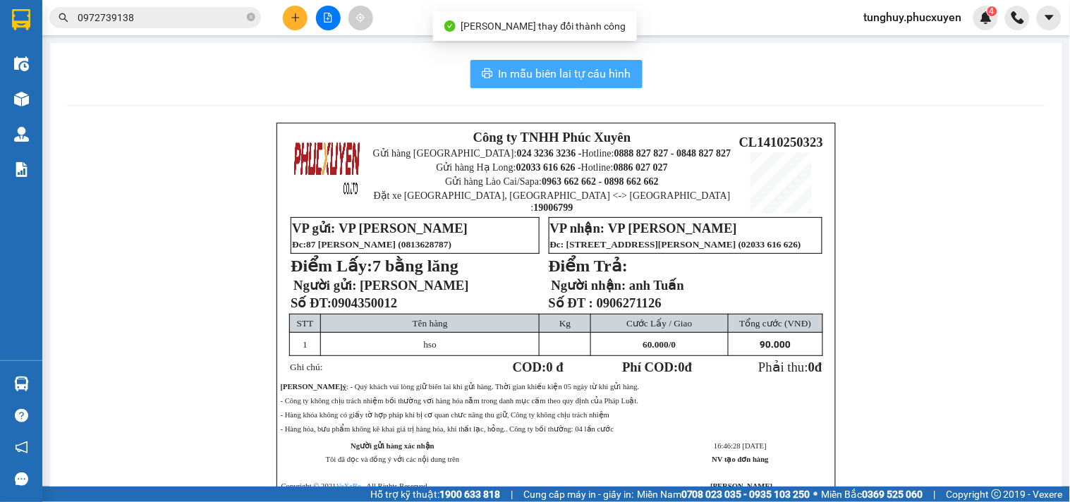
click at [570, 69] on span "In mẫu biên lai tự cấu hình" at bounding box center [565, 74] width 133 height 18
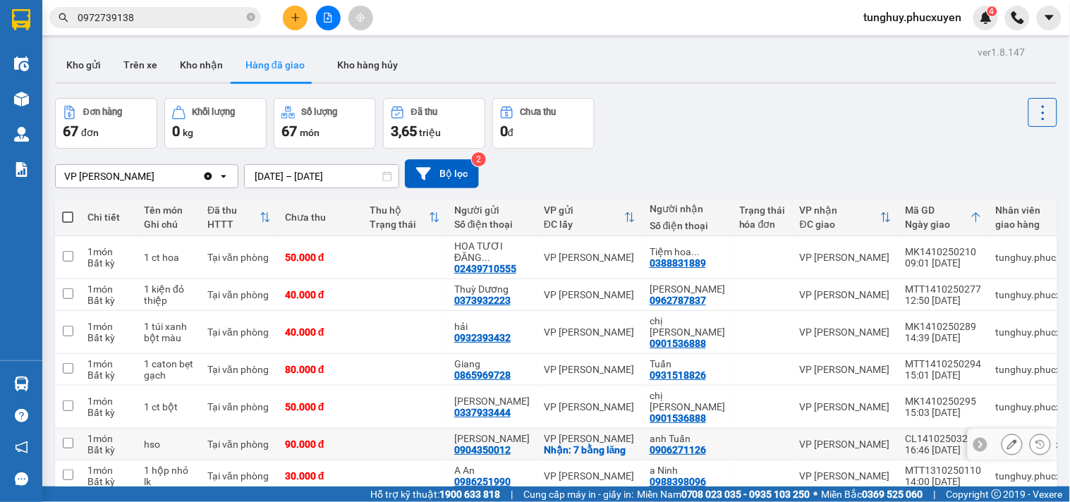
click at [1008, 440] on icon at bounding box center [1013, 445] width 10 height 10
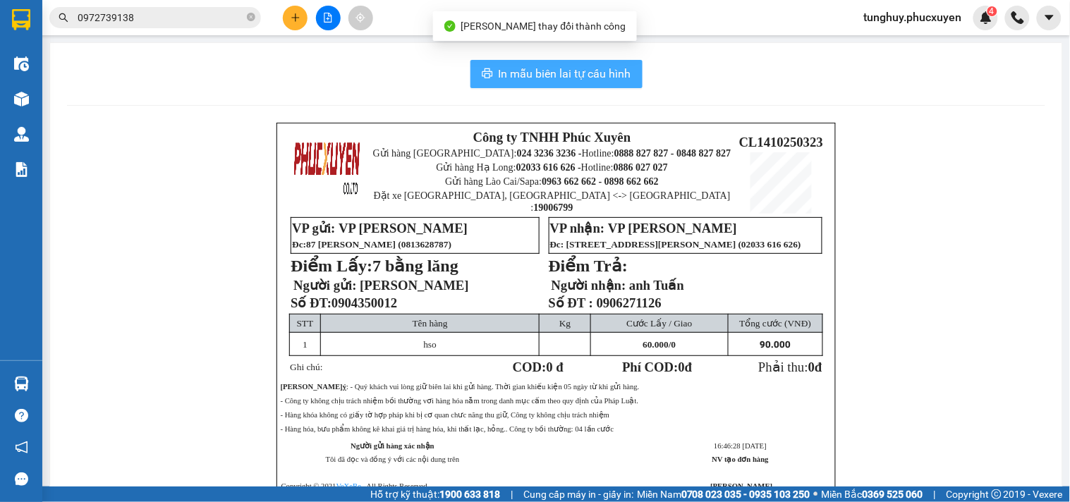
click at [563, 64] on button "In mẫu biên lai tự cấu hình" at bounding box center [557, 74] width 172 height 28
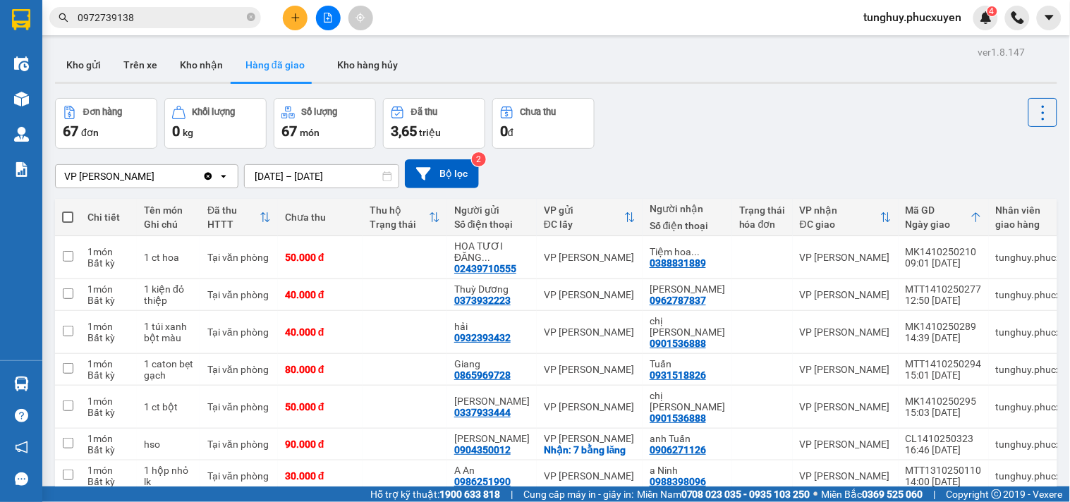
drag, startPoint x: 92, startPoint y: 71, endPoint x: 103, endPoint y: 104, distance: 35.0
click at [92, 71] on button "Kho gửi" at bounding box center [83, 65] width 57 height 34
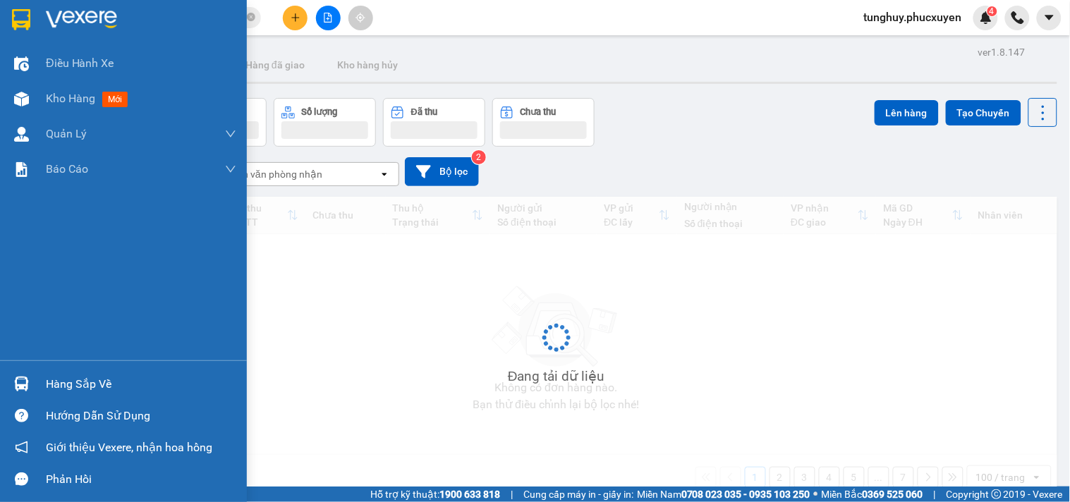
drag, startPoint x: 30, startPoint y: 377, endPoint x: 0, endPoint y: 497, distance: 124.4
click at [30, 377] on div at bounding box center [21, 384] width 25 height 25
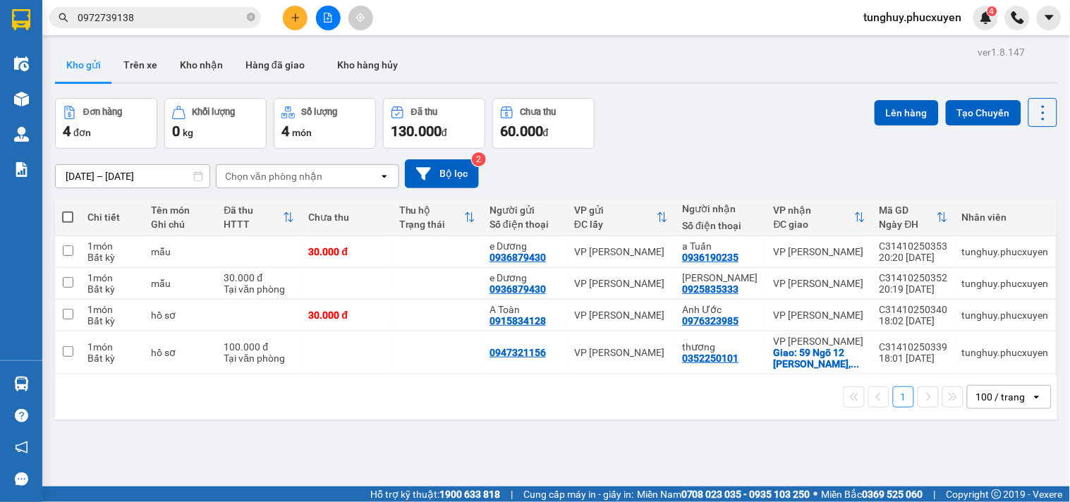
click at [644, 224] on section "Kết quả tìm kiếm ( 2 ) Bộ lọc Mã ĐH Trạng thái Món hàng Thu hộ Tổng cước Chưa c…" at bounding box center [535, 251] width 1070 height 502
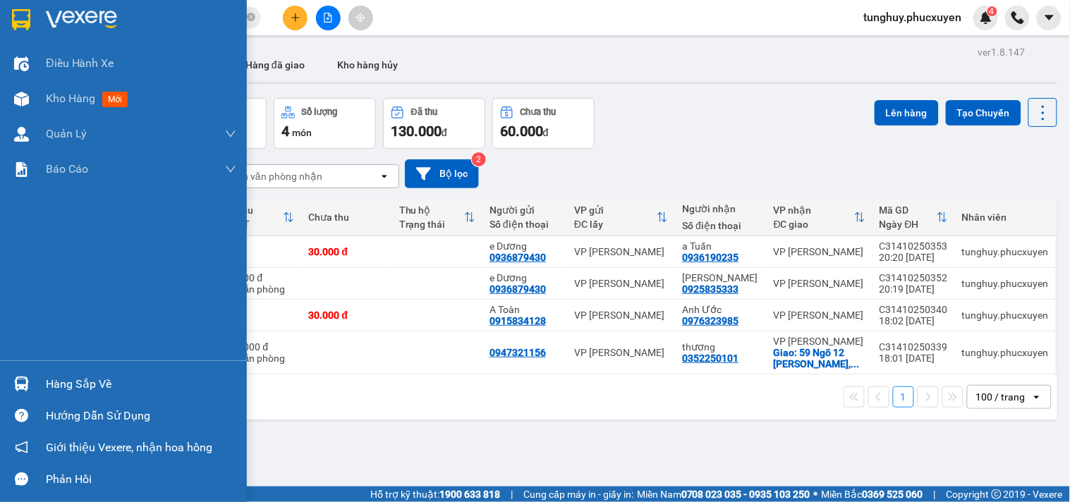
click at [0, 386] on div "Hàng sắp về" at bounding box center [123, 384] width 247 height 32
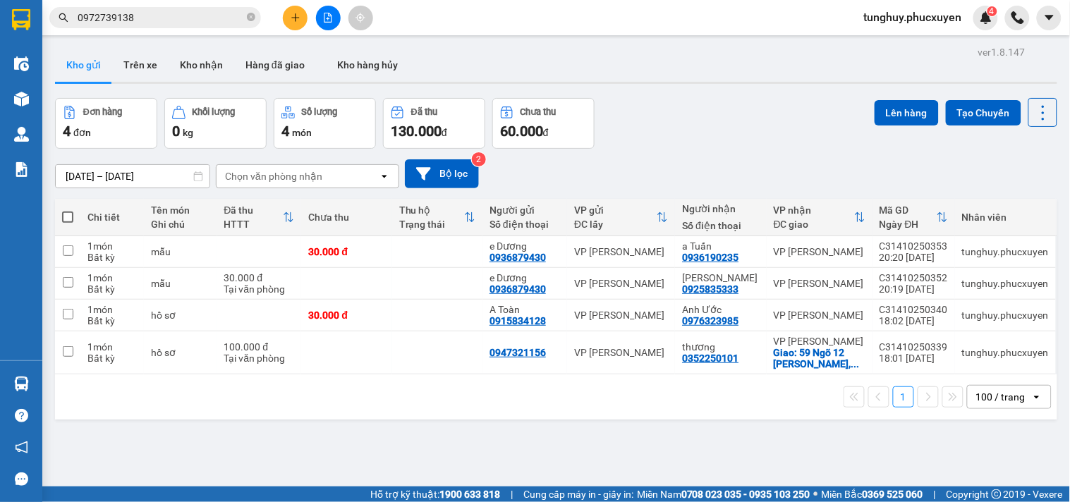
click at [786, 156] on section "Kết quả tìm kiếm ( 2 ) Bộ lọc Mã ĐH Trạng thái Món hàng Thu hộ Tổng cước Chưa c…" at bounding box center [535, 251] width 1070 height 502
click at [203, 76] on button "Kho nhận" at bounding box center [202, 65] width 66 height 34
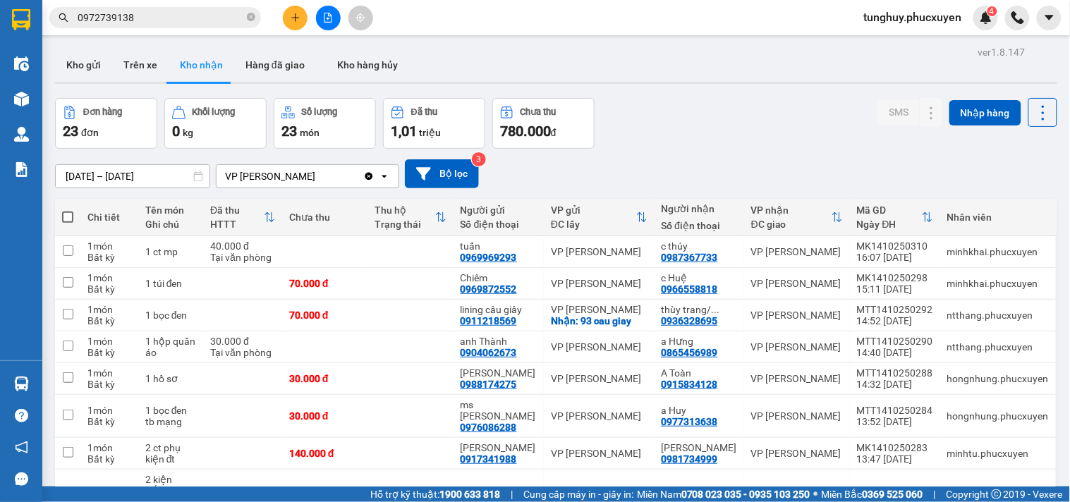
click at [929, 18] on span "tunghuy.phucxuyen" at bounding box center [913, 17] width 121 height 18
click at [924, 47] on span "Đăng xuất" at bounding box center [920, 44] width 92 height 16
